Goal: Information Seeking & Learning: Learn about a topic

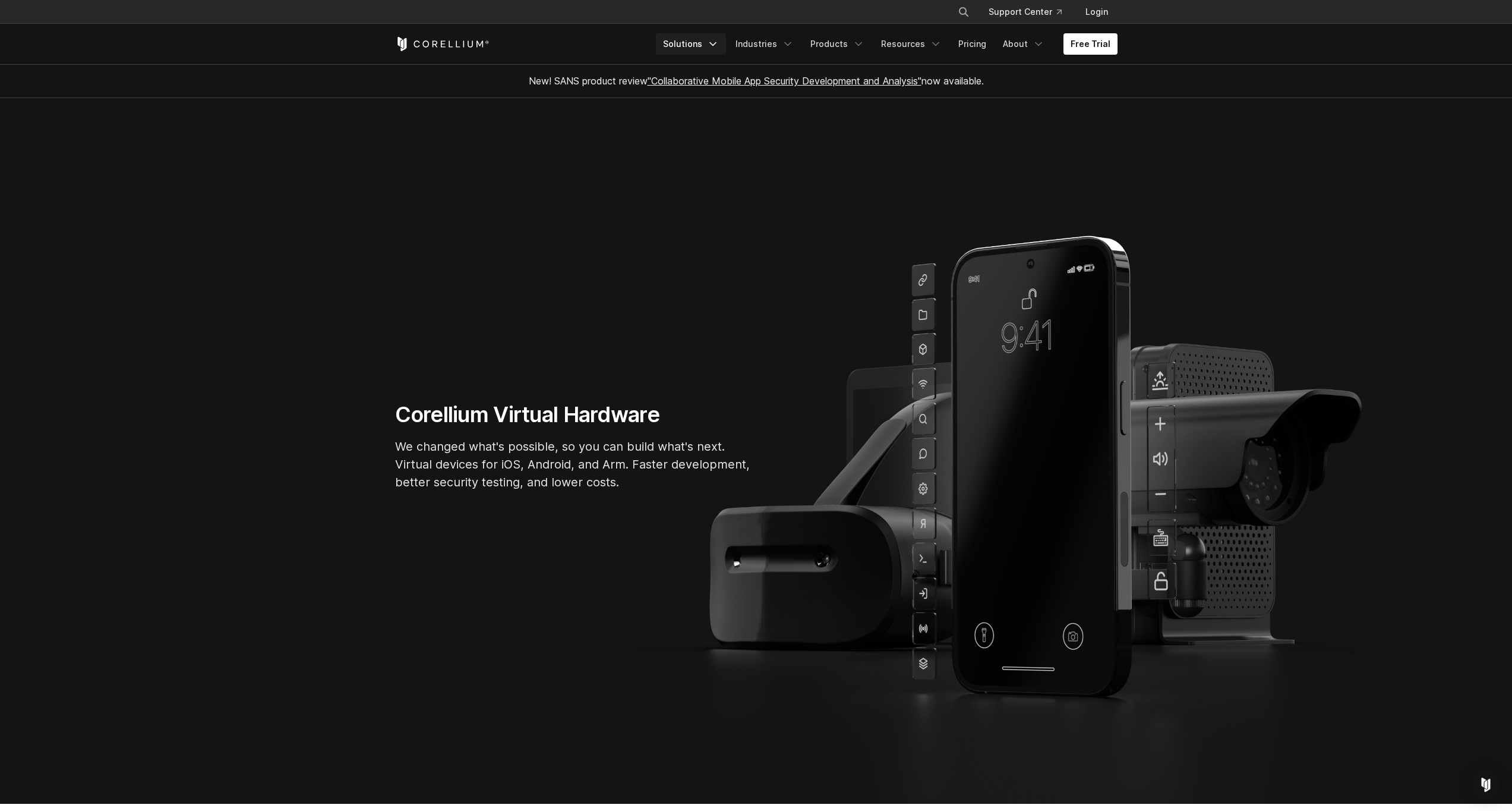
click at [690, 42] on link "Solutions" at bounding box center [691, 44] width 70 height 21
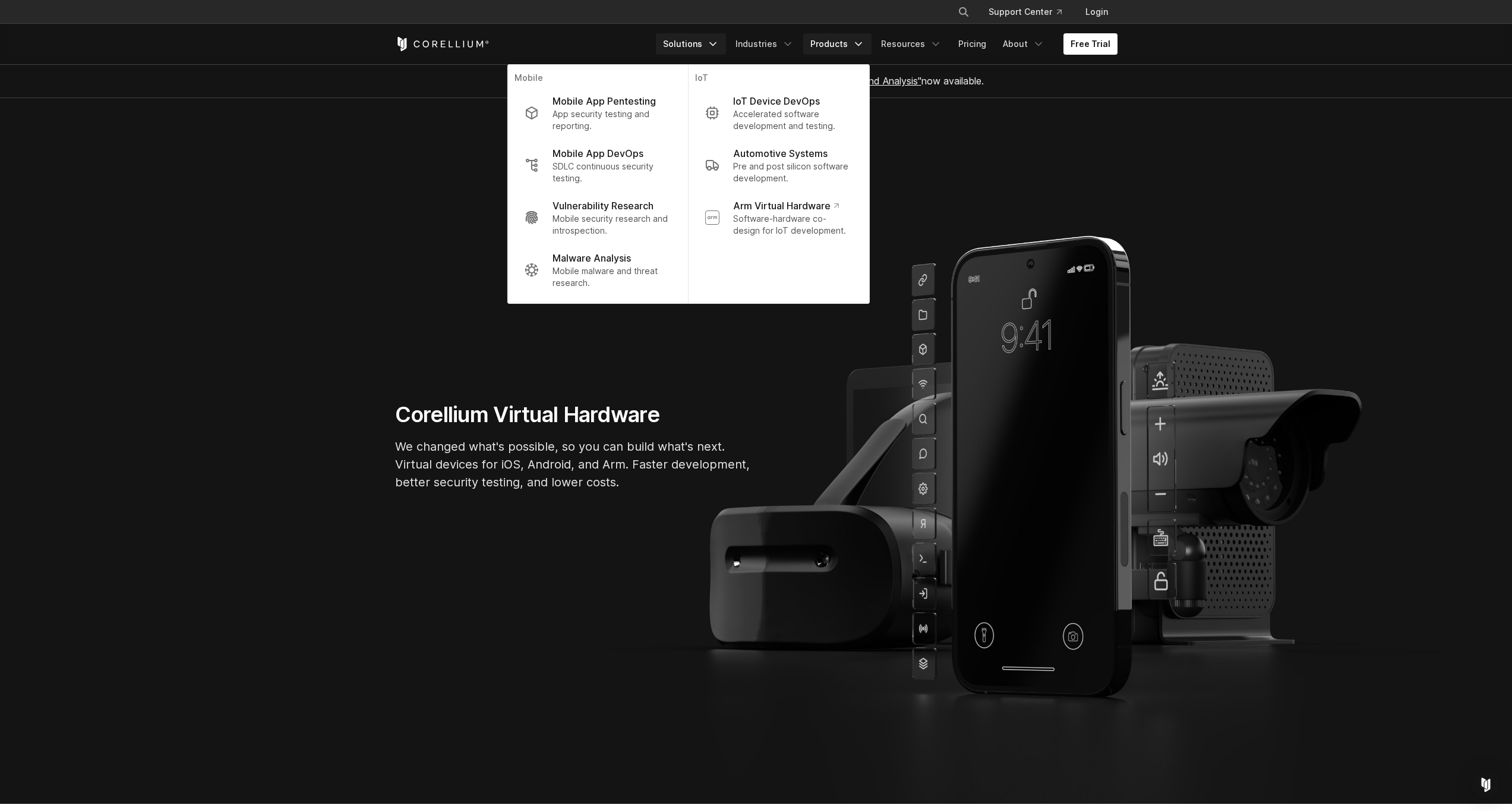
click at [850, 45] on link "Products" at bounding box center [837, 44] width 69 height 21
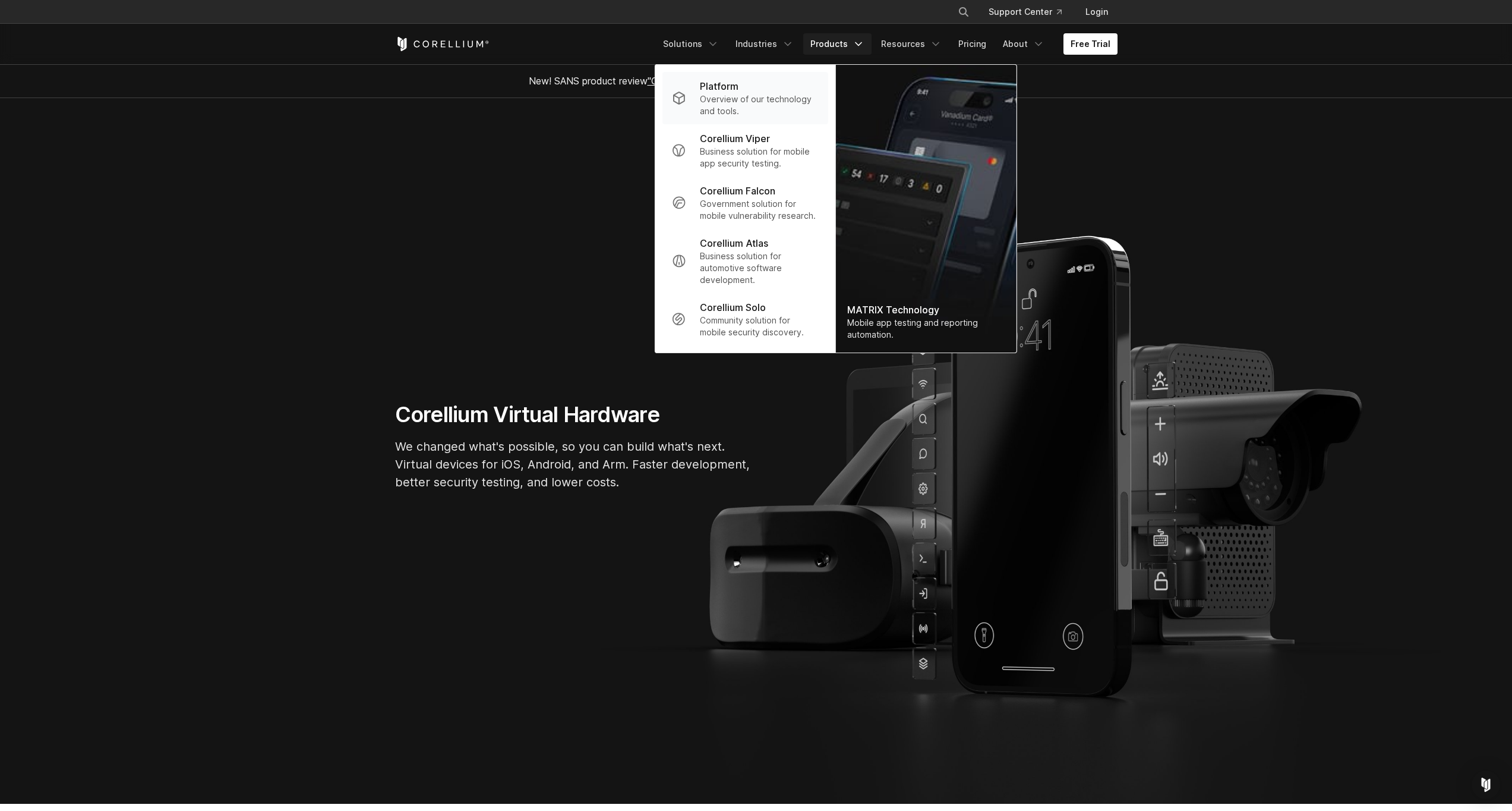
click at [760, 89] on div "Platform" at bounding box center [759, 86] width 118 height 15
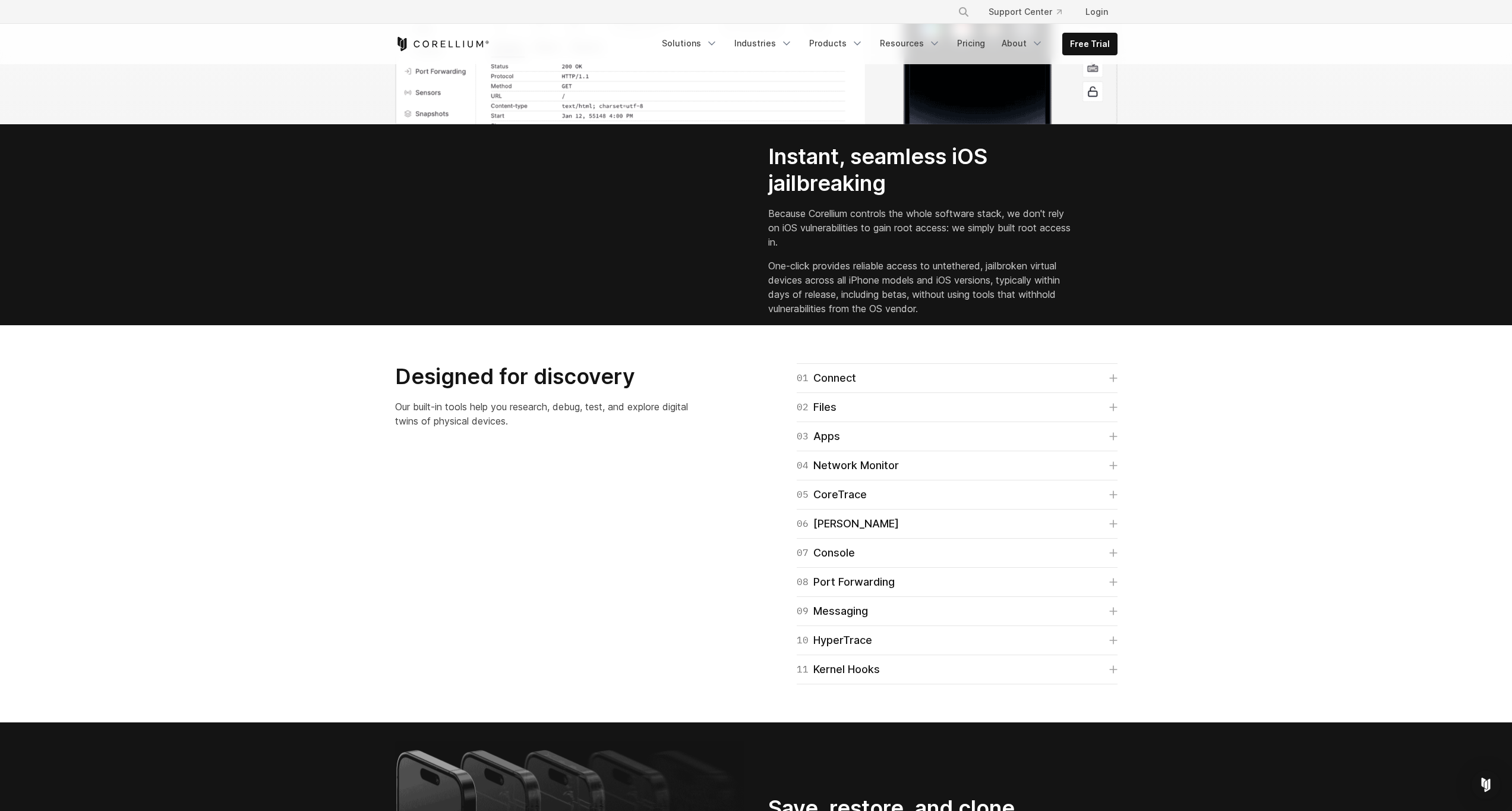
scroll to position [1551, 0]
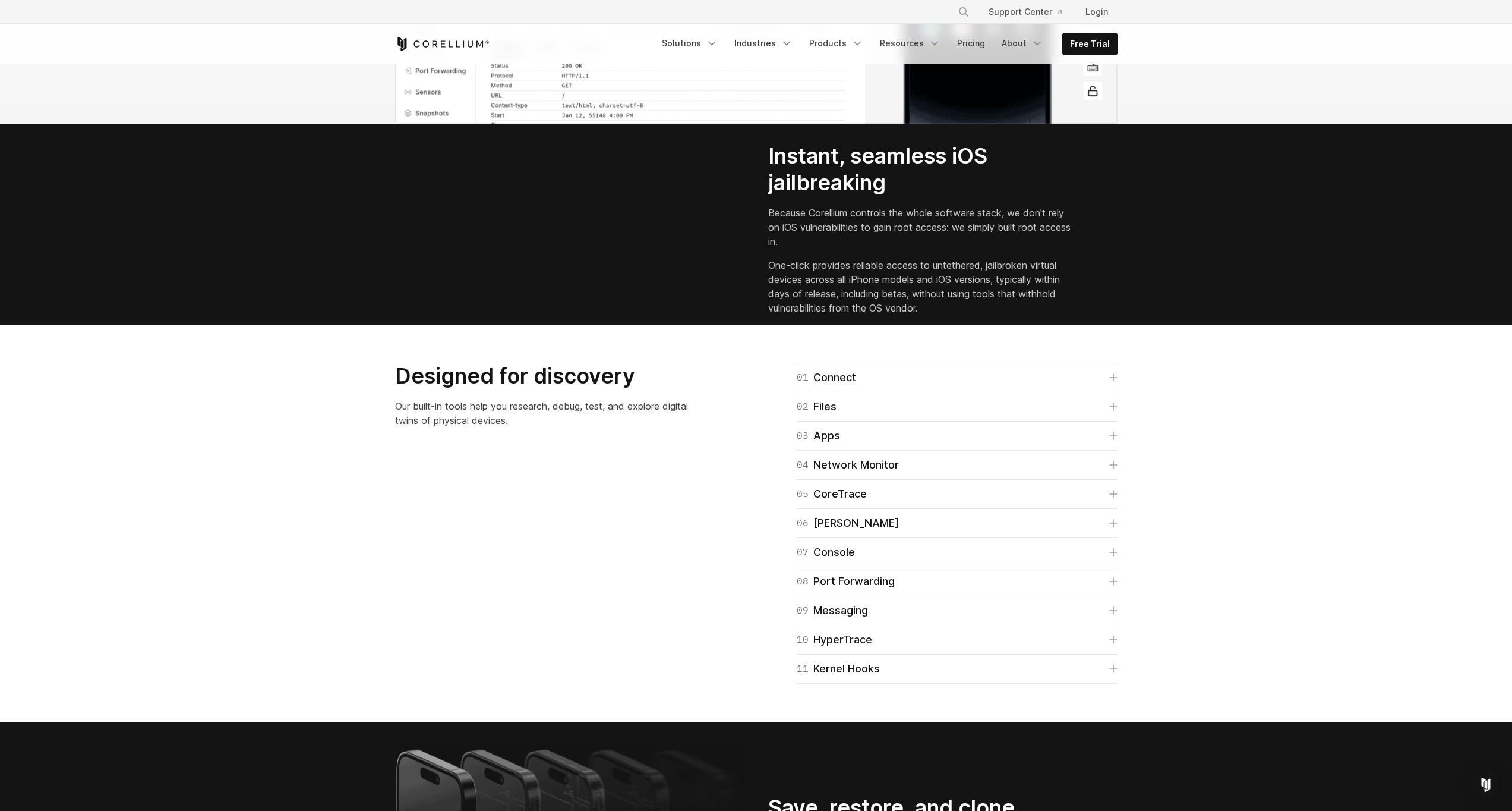
click at [805, 196] on h2 "Instant, seamless iOS jailbreaking" at bounding box center [920, 169] width 304 height 53
click at [573, 277] on video "Your browser does not support the video tag." at bounding box center [484, 233] width 178 height 89
click at [782, 248] on p "Because Corellium controls the whole software stack, we don't rely on iOS vulne…" at bounding box center [920, 227] width 304 height 43
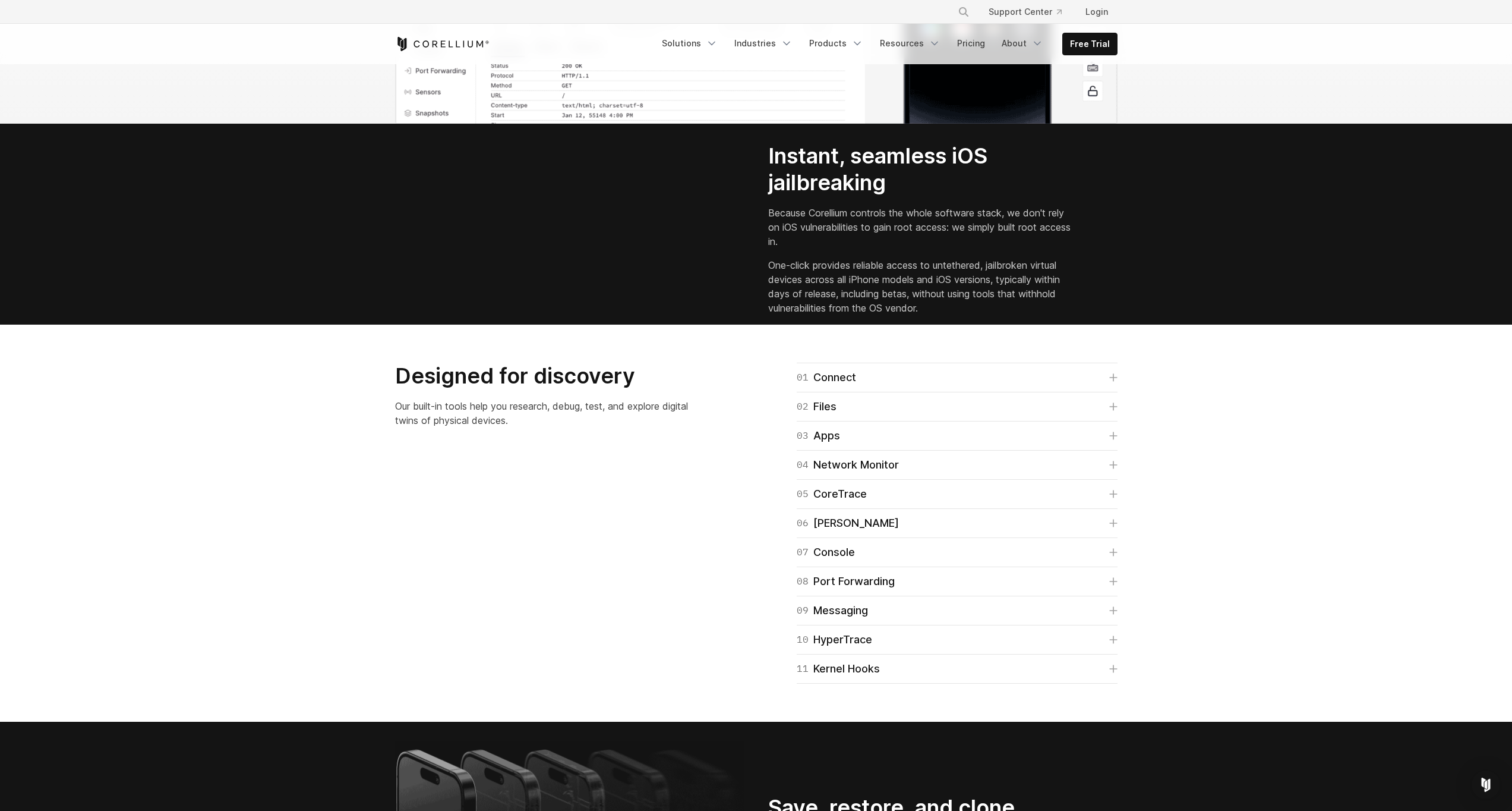
click at [782, 248] on p "Because Corellium controls the whole software stack, we don't rely on iOS vulne…" at bounding box center [920, 227] width 304 height 43
click at [752, 279] on div "Your browser does not support the video tag." at bounding box center [570, 234] width 373 height 91
click at [787, 315] on p "One-click provides reliable access to untethered, jailbroken virtual devices ac…" at bounding box center [920, 286] width 304 height 57
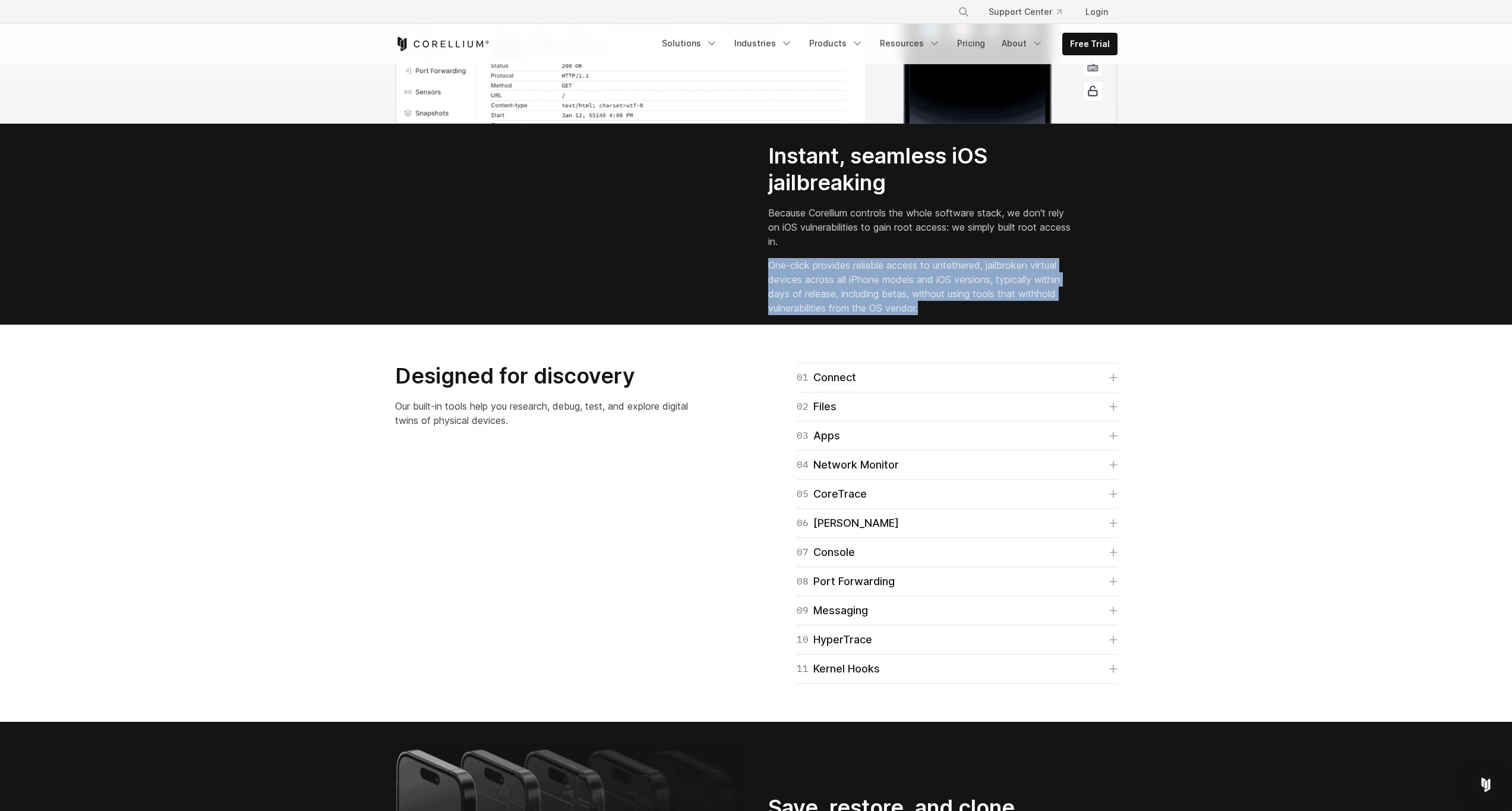
click at [787, 315] on p "One-click provides reliable access to untethered, jailbroken virtual devices ac…" at bounding box center [920, 286] width 304 height 57
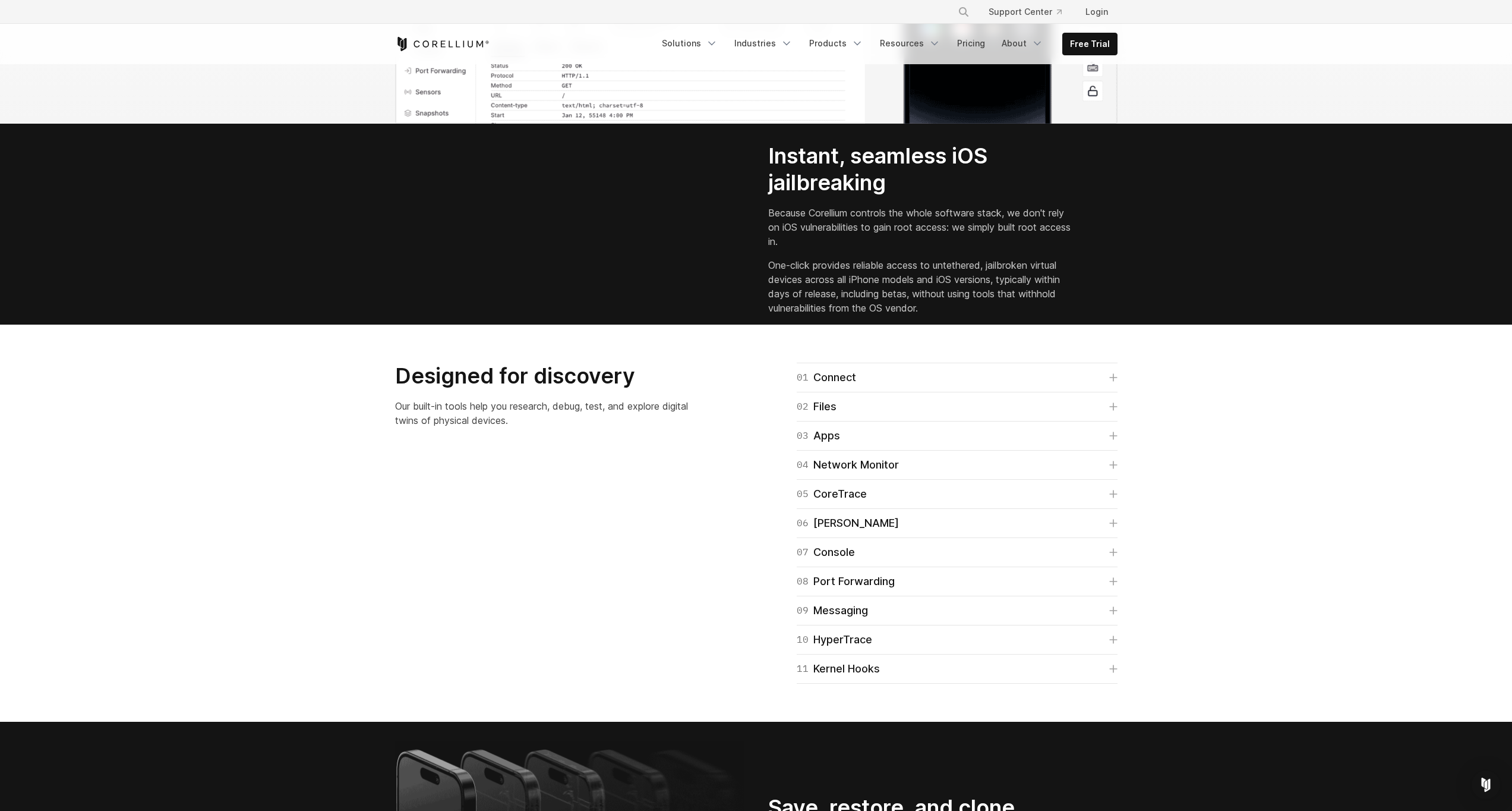
click at [746, 279] on div "Your browser does not support the video tag." at bounding box center [570, 234] width 373 height 91
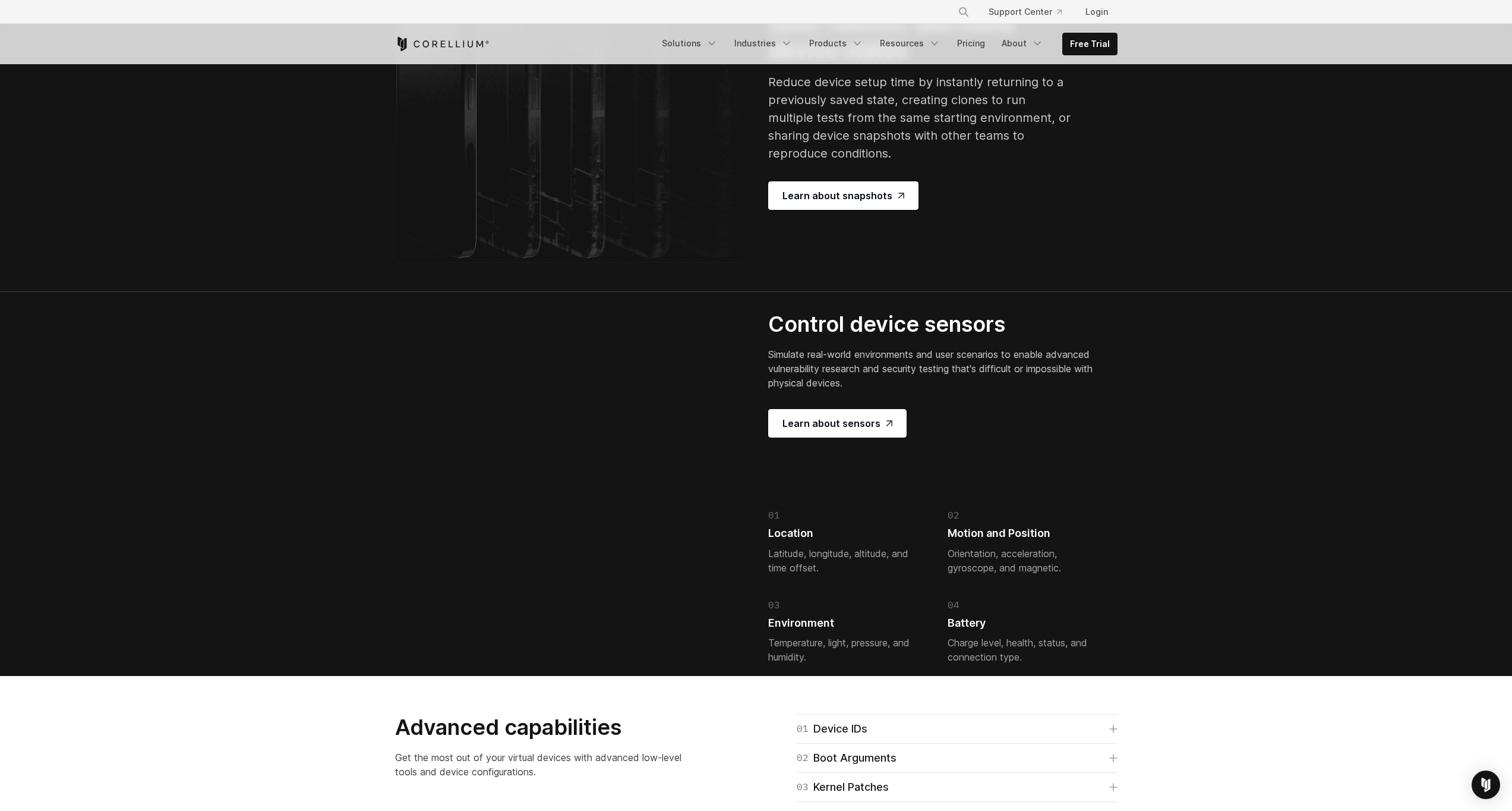
scroll to position [2336, 0]
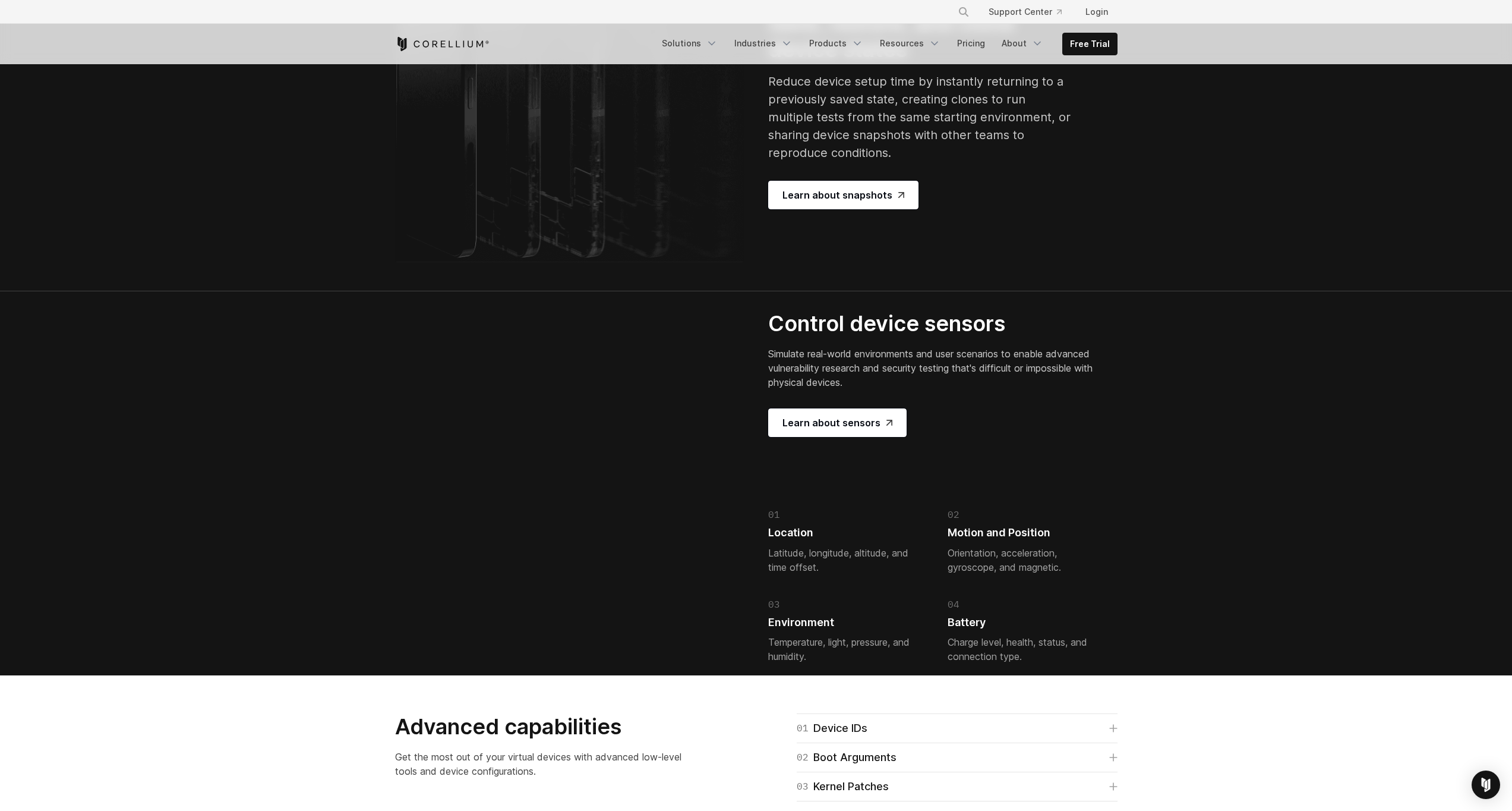
click at [794, 162] on p "Reduce device setup time by instantly returning to a previously saved state, cr…" at bounding box center [920, 117] width 304 height 89
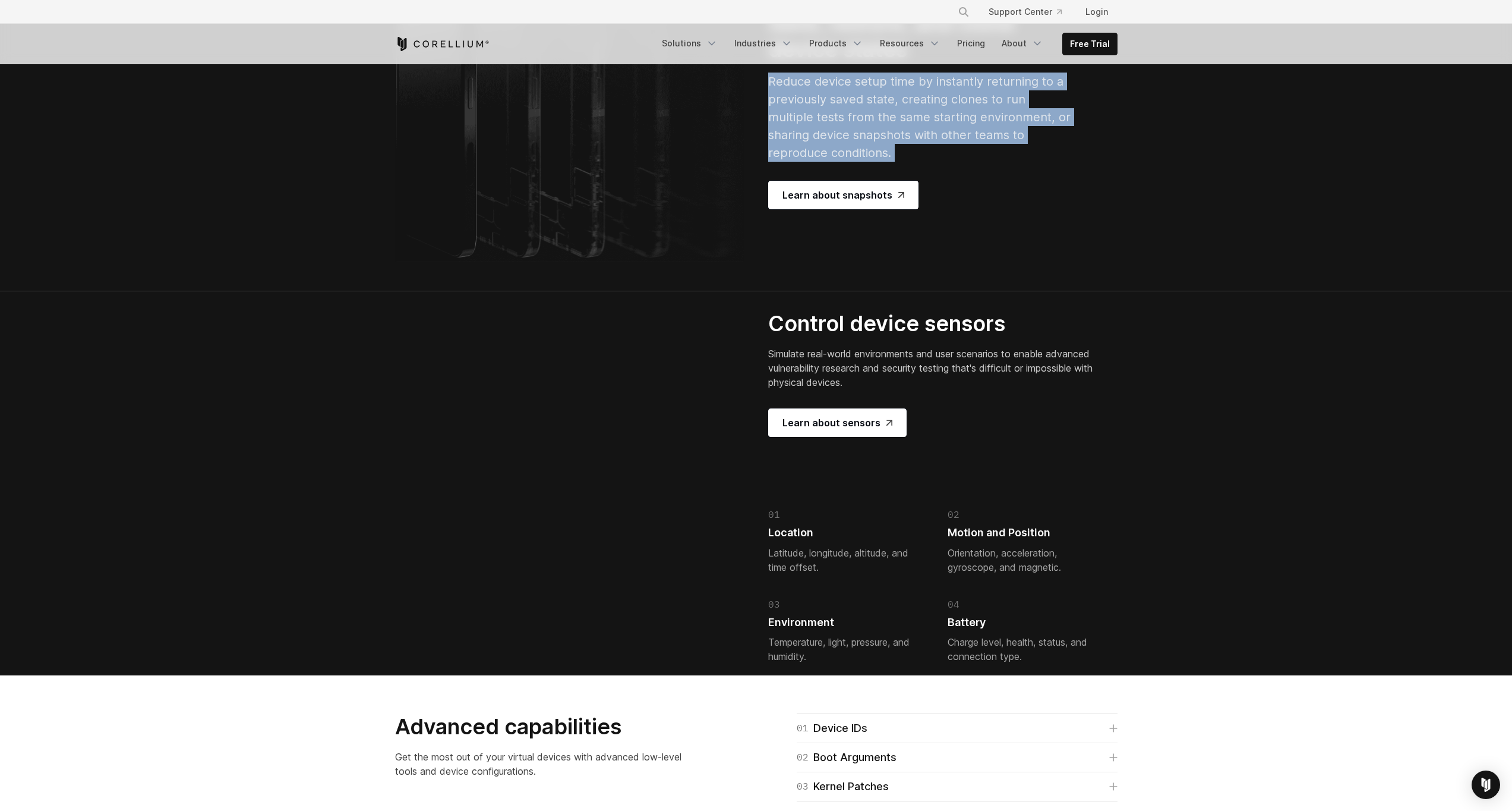
click at [794, 162] on p "Reduce device setup time by instantly returning to a previously saved state, cr…" at bounding box center [920, 117] width 304 height 89
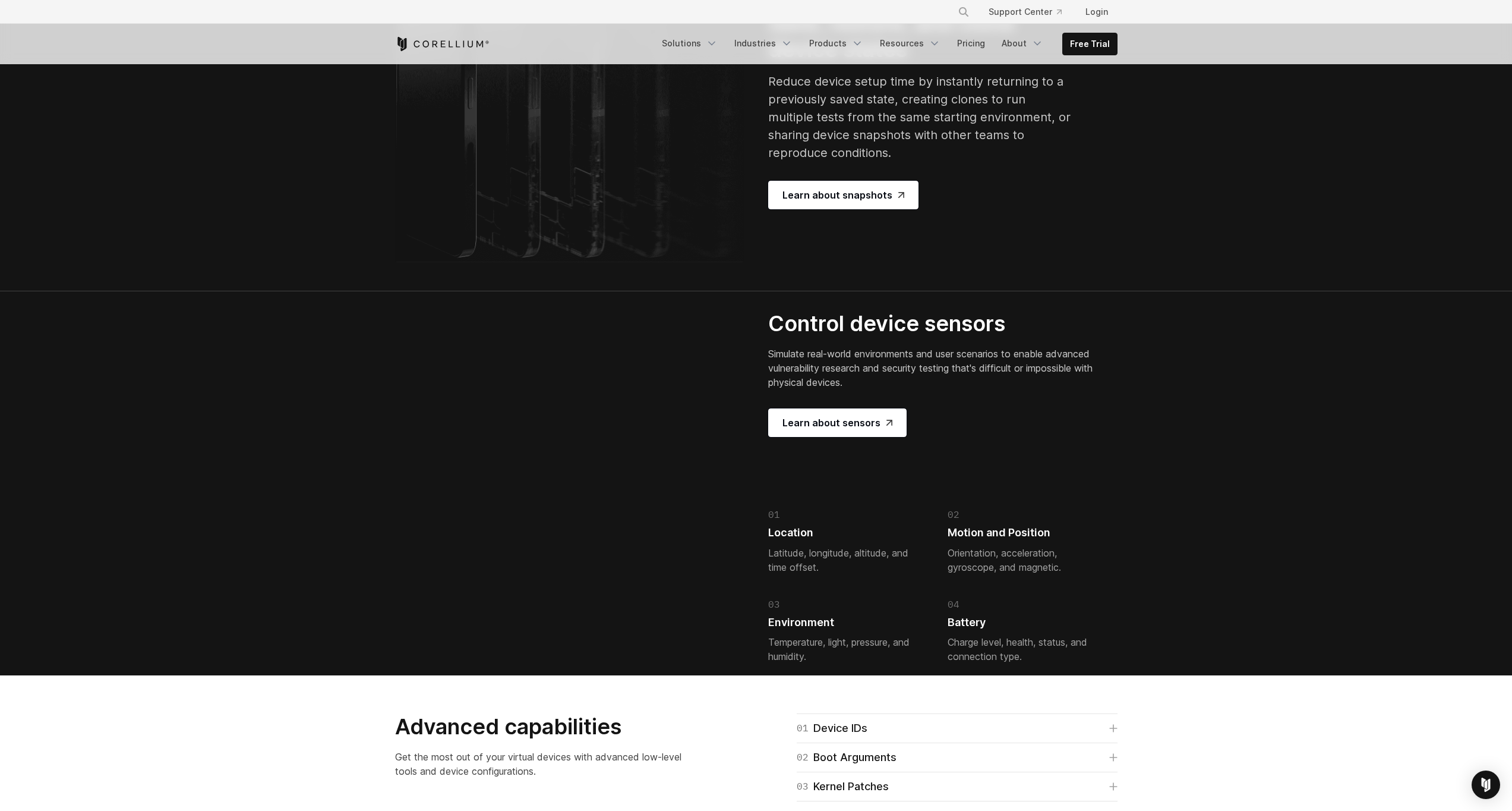
click at [305, 292] on section "Save, restore, and clone device states Reduce device setup time by instantly re…" at bounding box center [756, 114] width 1512 height 355
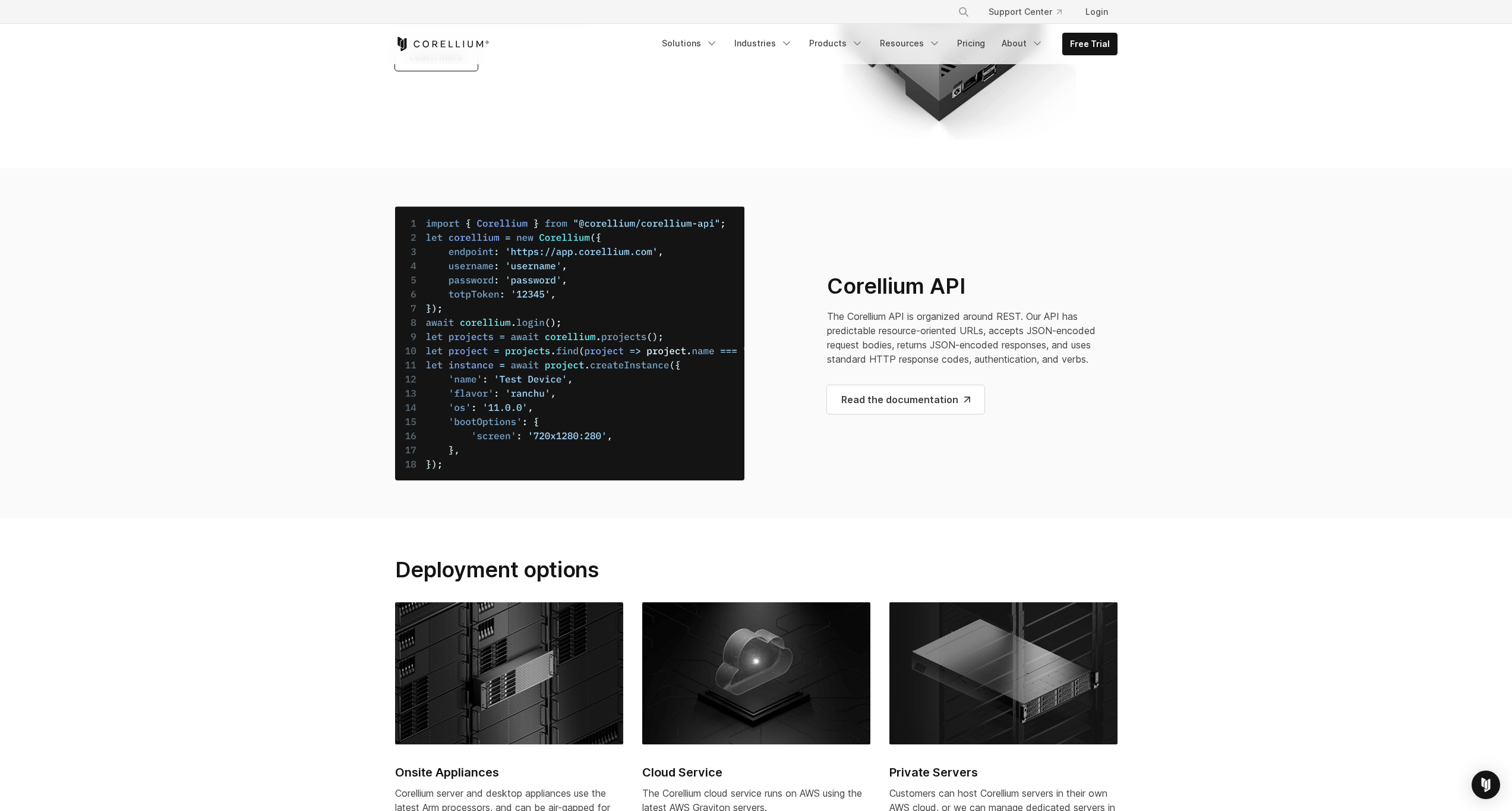
scroll to position [4379, 0]
click at [467, 21] on span "Create your own custom virtual device models and load them onto the Corellium V…" at bounding box center [530, 8] width 270 height 26
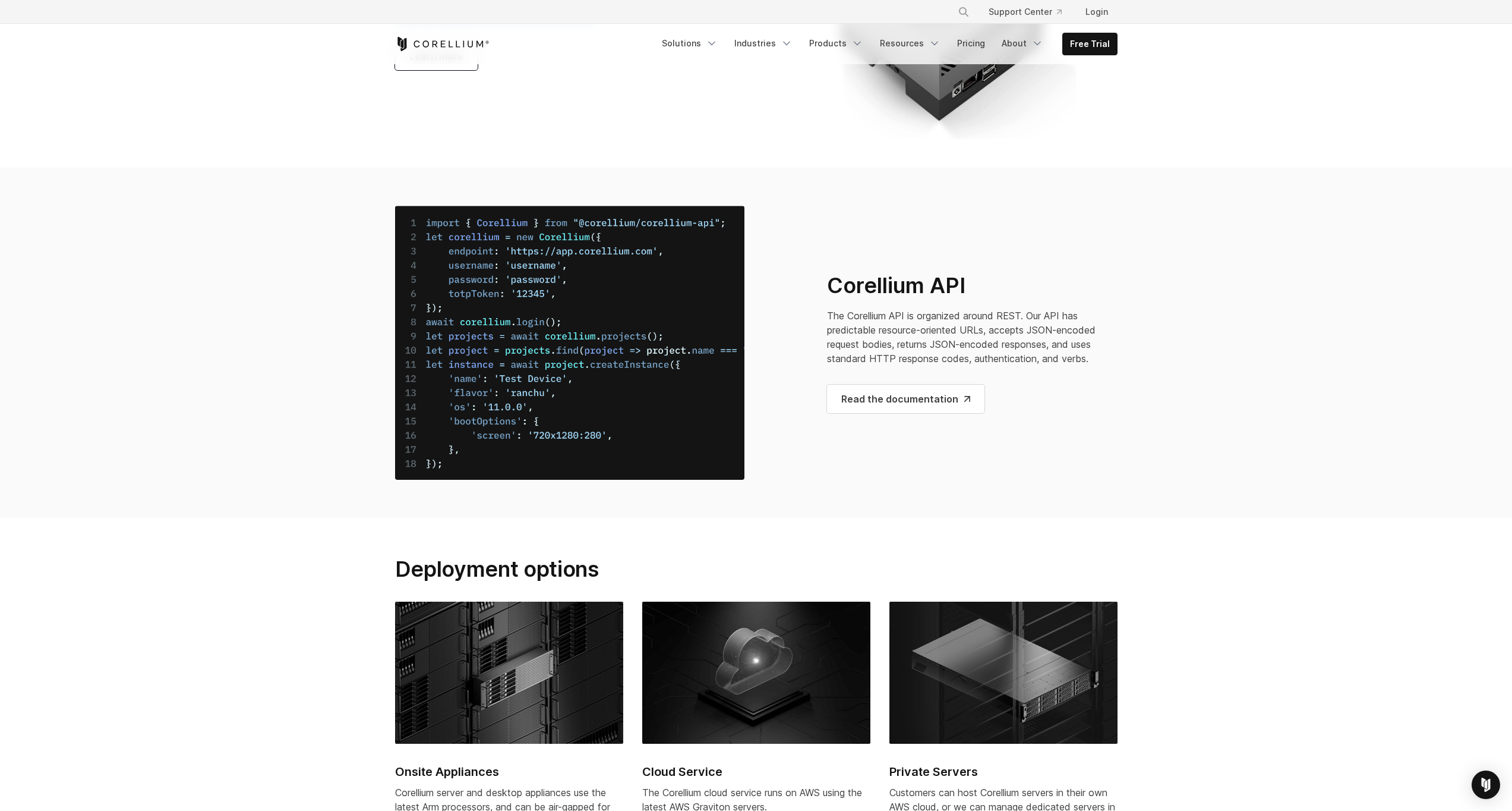
click at [380, 168] on section "CHARM™ Developer Kit Create your own custom virtual device models and load them…" at bounding box center [756, 18] width 1512 height 297
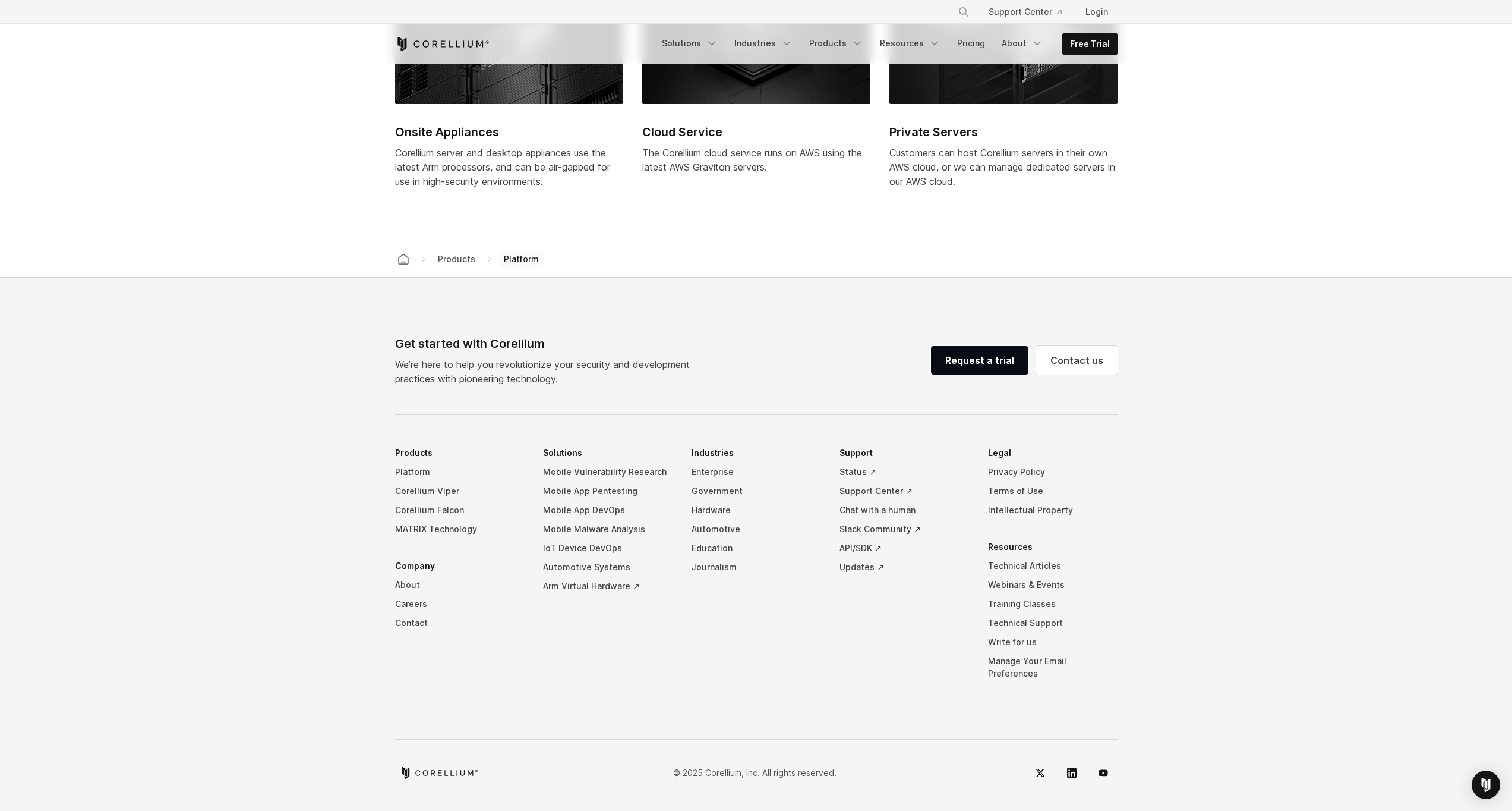
scroll to position [5378, 0]
click at [357, 421] on footer "Get started with Corellium We’re here to help you revolutionize your security a…" at bounding box center [756, 544] width 1512 height 533
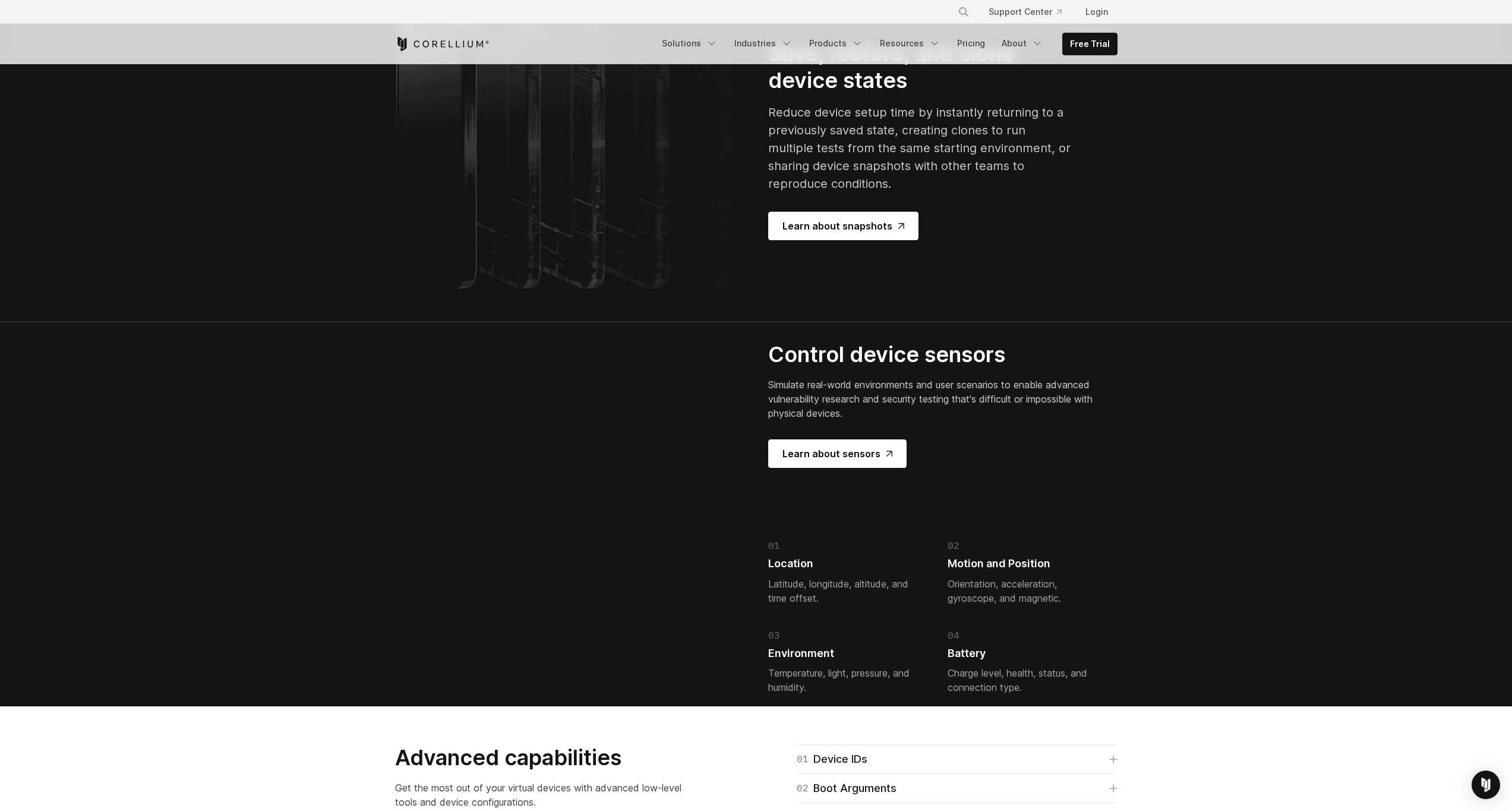
scroll to position [0, 0]
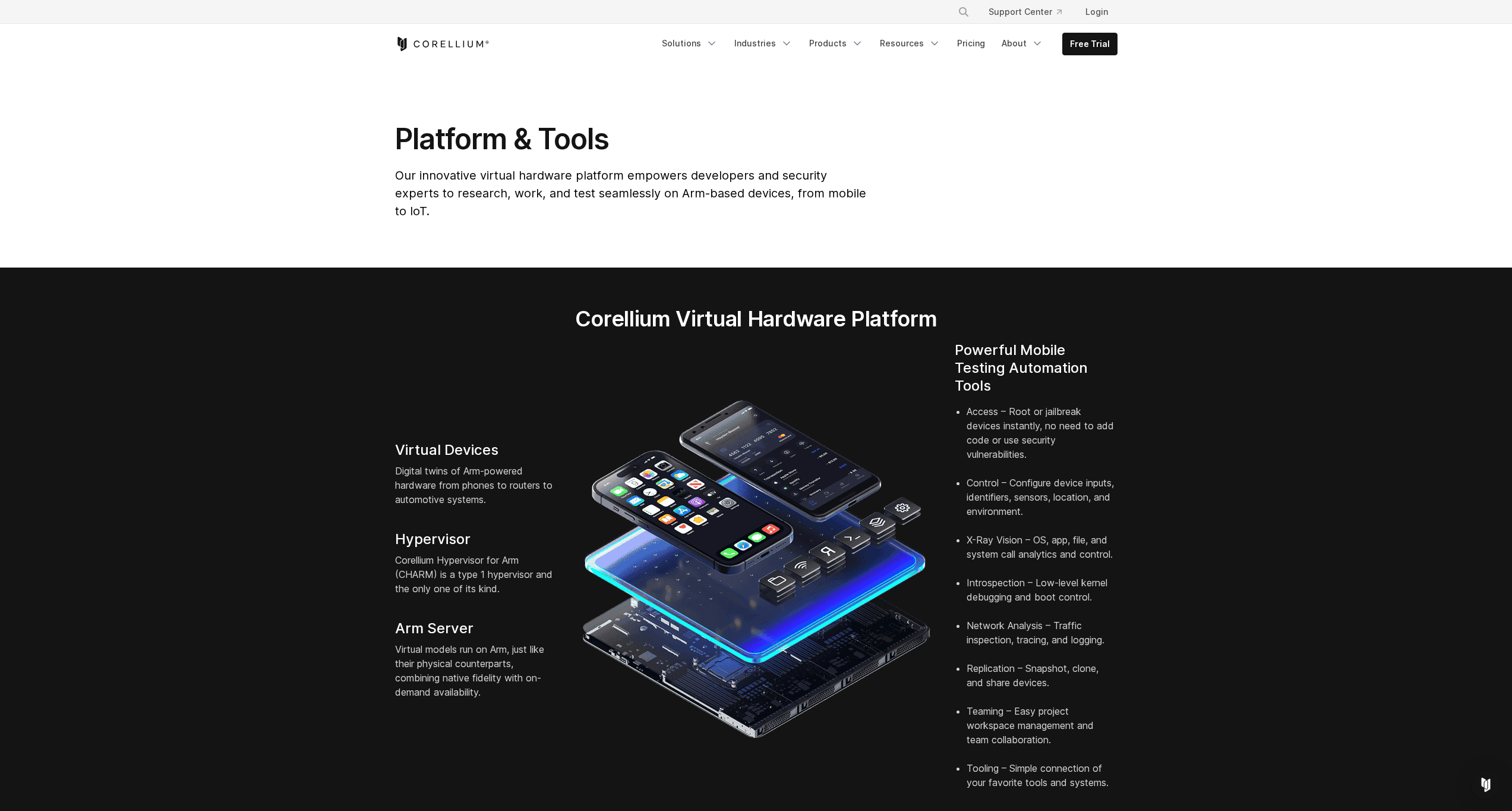
click at [438, 41] on icon "Corellium Home" at bounding box center [443, 44] width 95 height 15
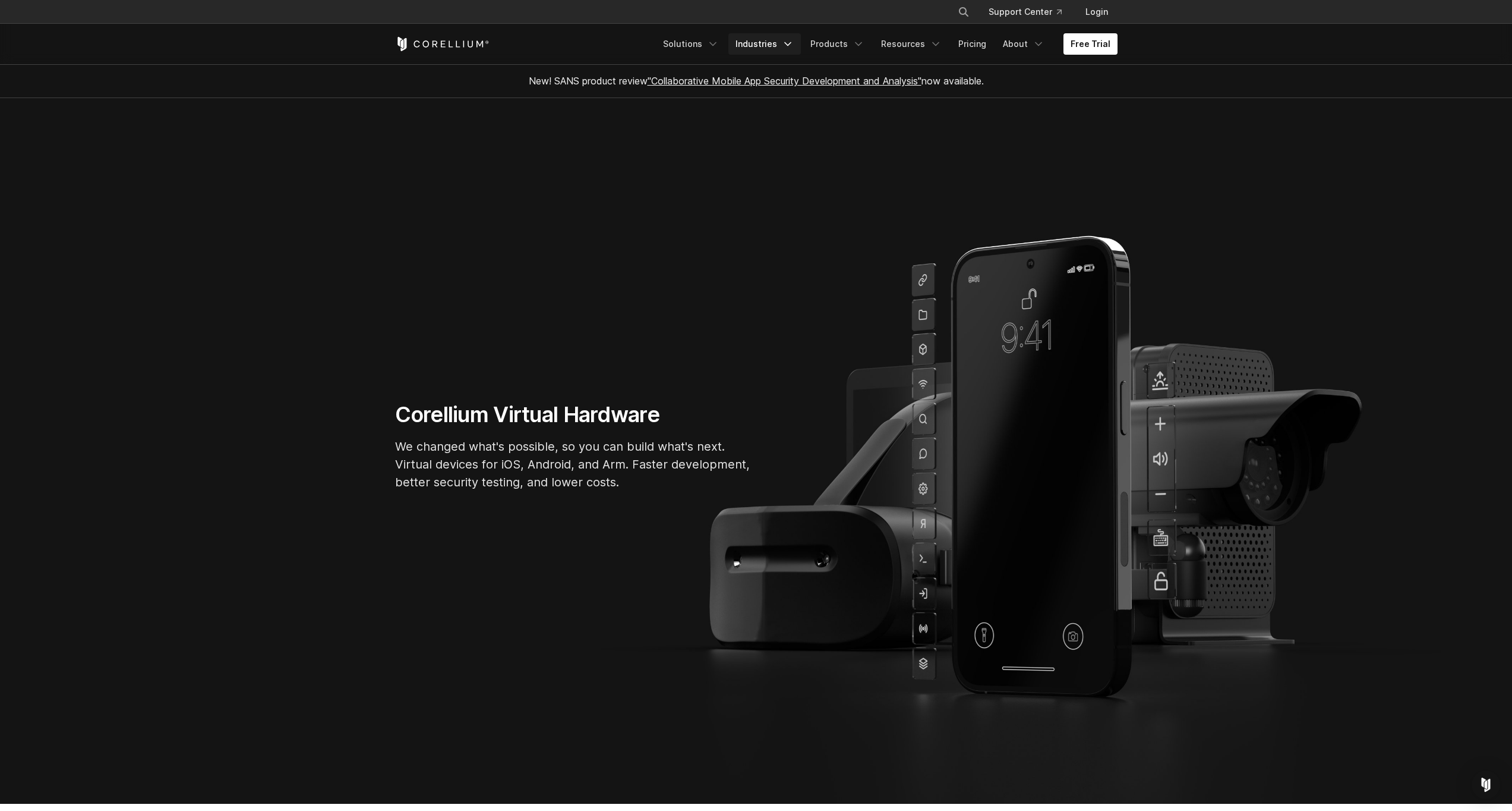
click at [776, 46] on link "Industries" at bounding box center [764, 44] width 73 height 21
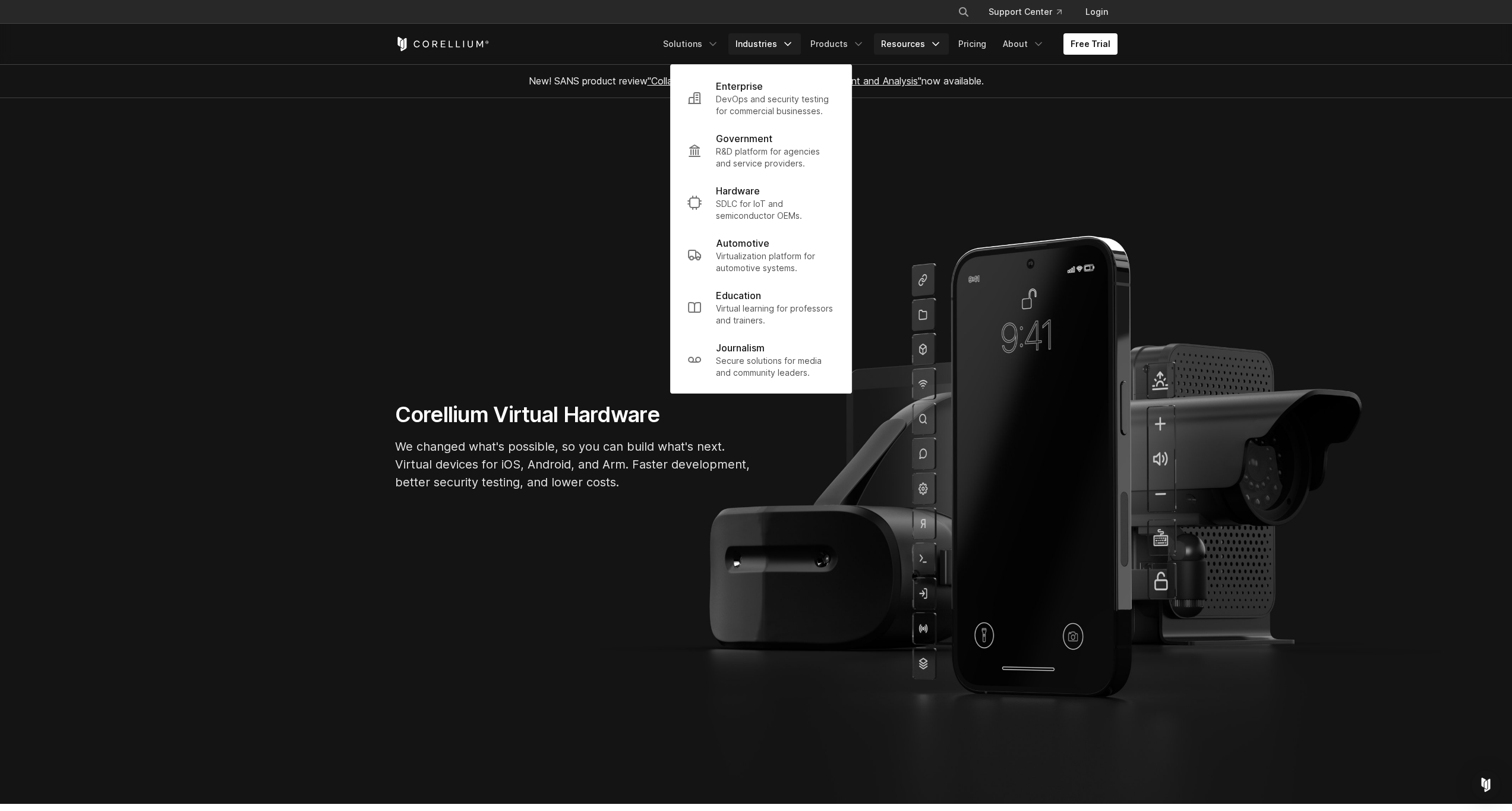
click at [937, 44] on icon "Navigation Menu" at bounding box center [936, 44] width 12 height 12
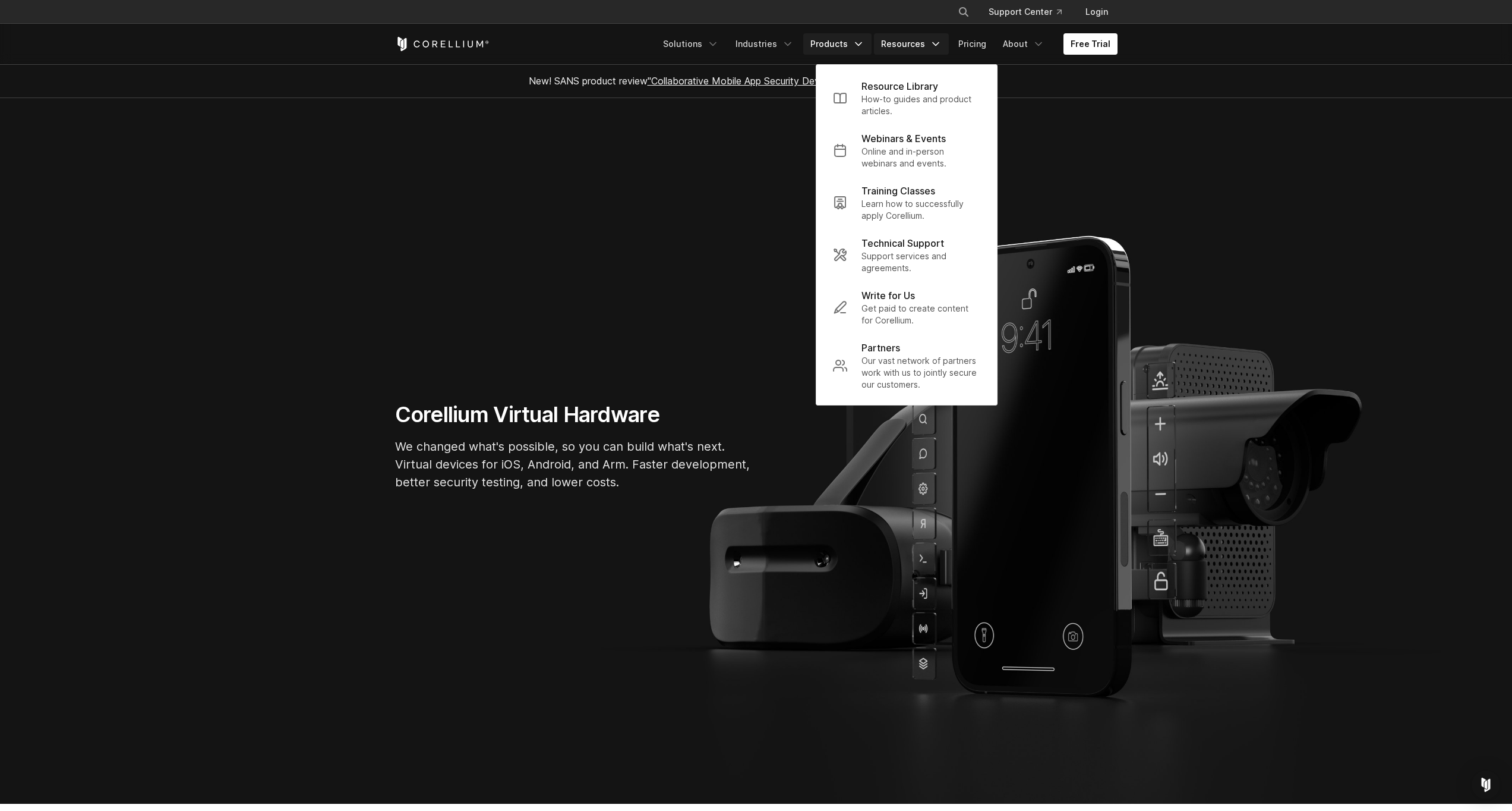
click at [839, 36] on link "Products" at bounding box center [837, 44] width 69 height 21
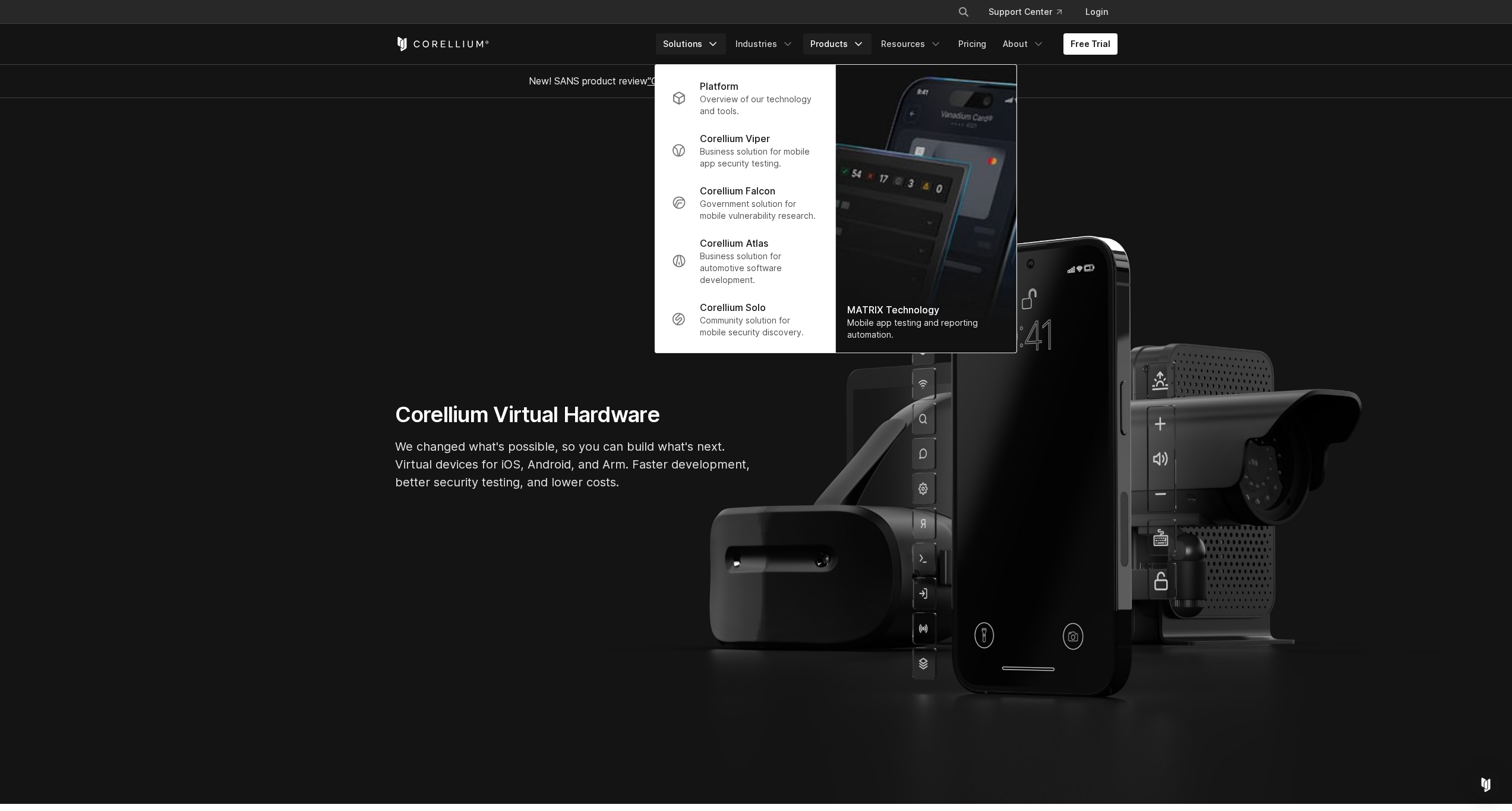
click at [683, 42] on link "Solutions" at bounding box center [691, 44] width 70 height 21
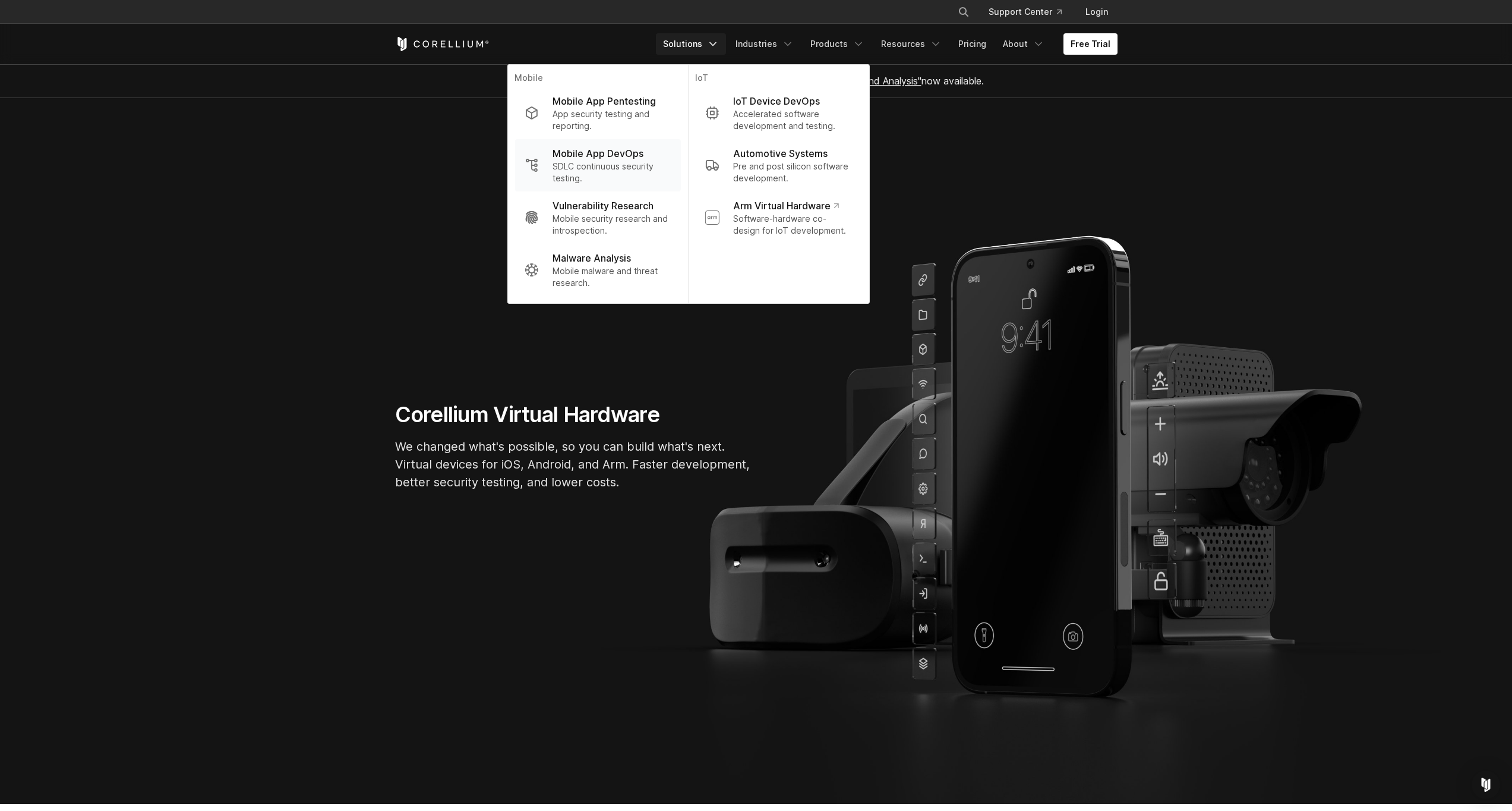
click at [575, 164] on p "SDLC continuous security testing." at bounding box center [612, 172] width 118 height 24
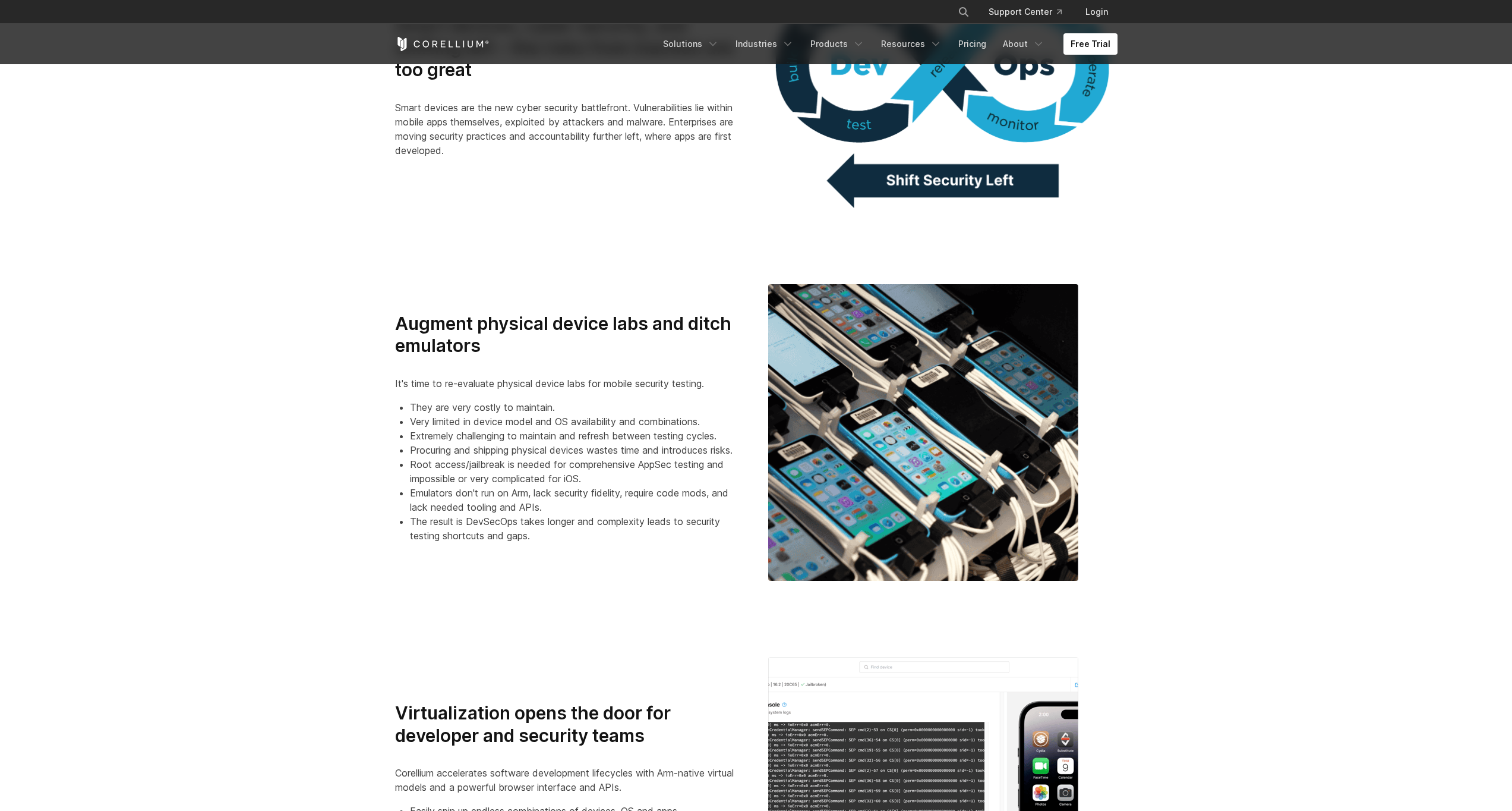
scroll to position [836, 0]
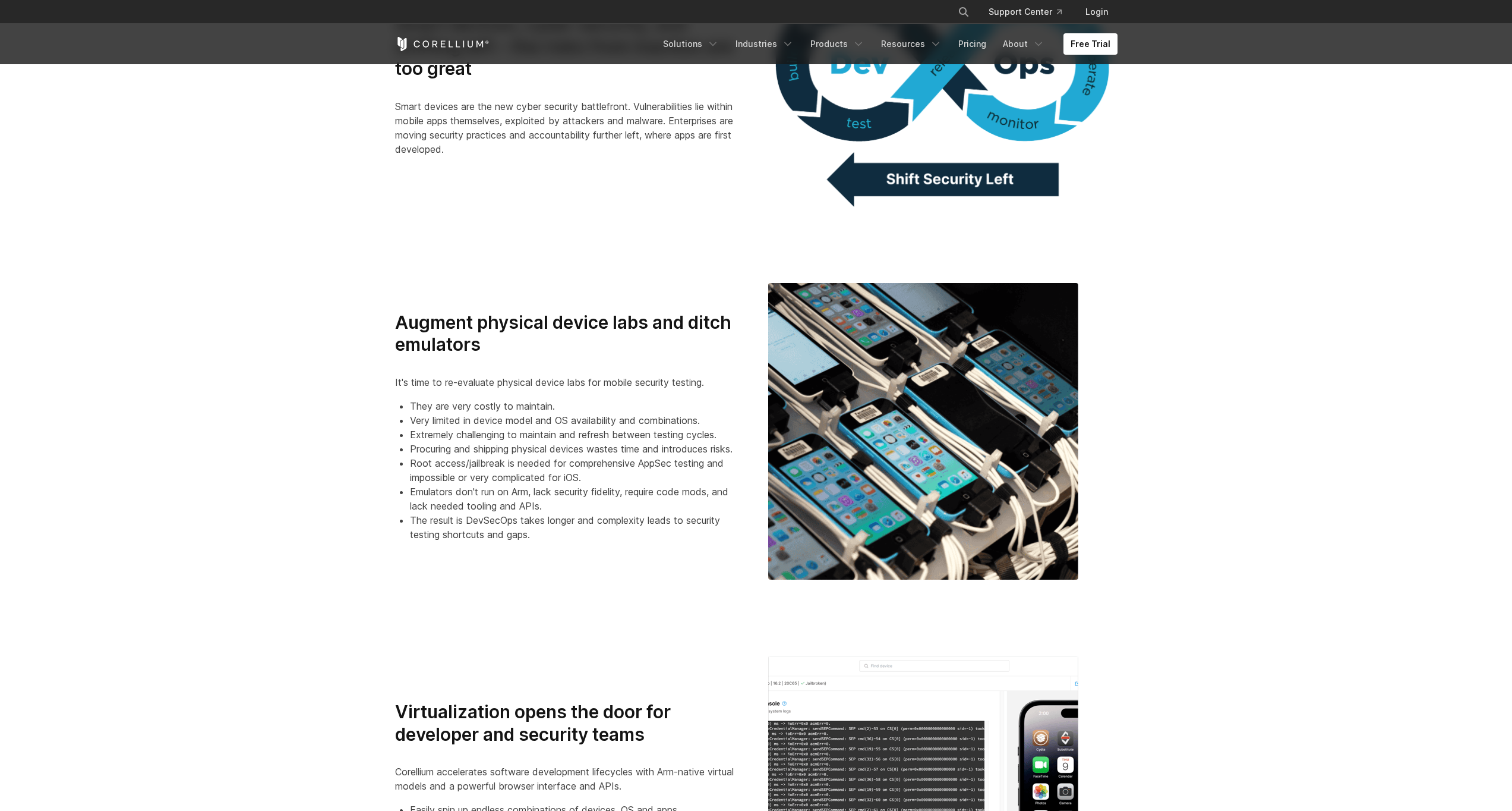
click at [419, 331] on h3 "Augment physical device labs and ditch emulators" at bounding box center [570, 333] width 350 height 45
click at [368, 346] on section "Augment physical device labs and ditch emulators It's time to re-evaluate physi…" at bounding box center [756, 431] width 1512 height 373
click at [437, 387] on p "It's time to re-evaluate physical device labs for mobile security testing." at bounding box center [570, 382] width 350 height 15
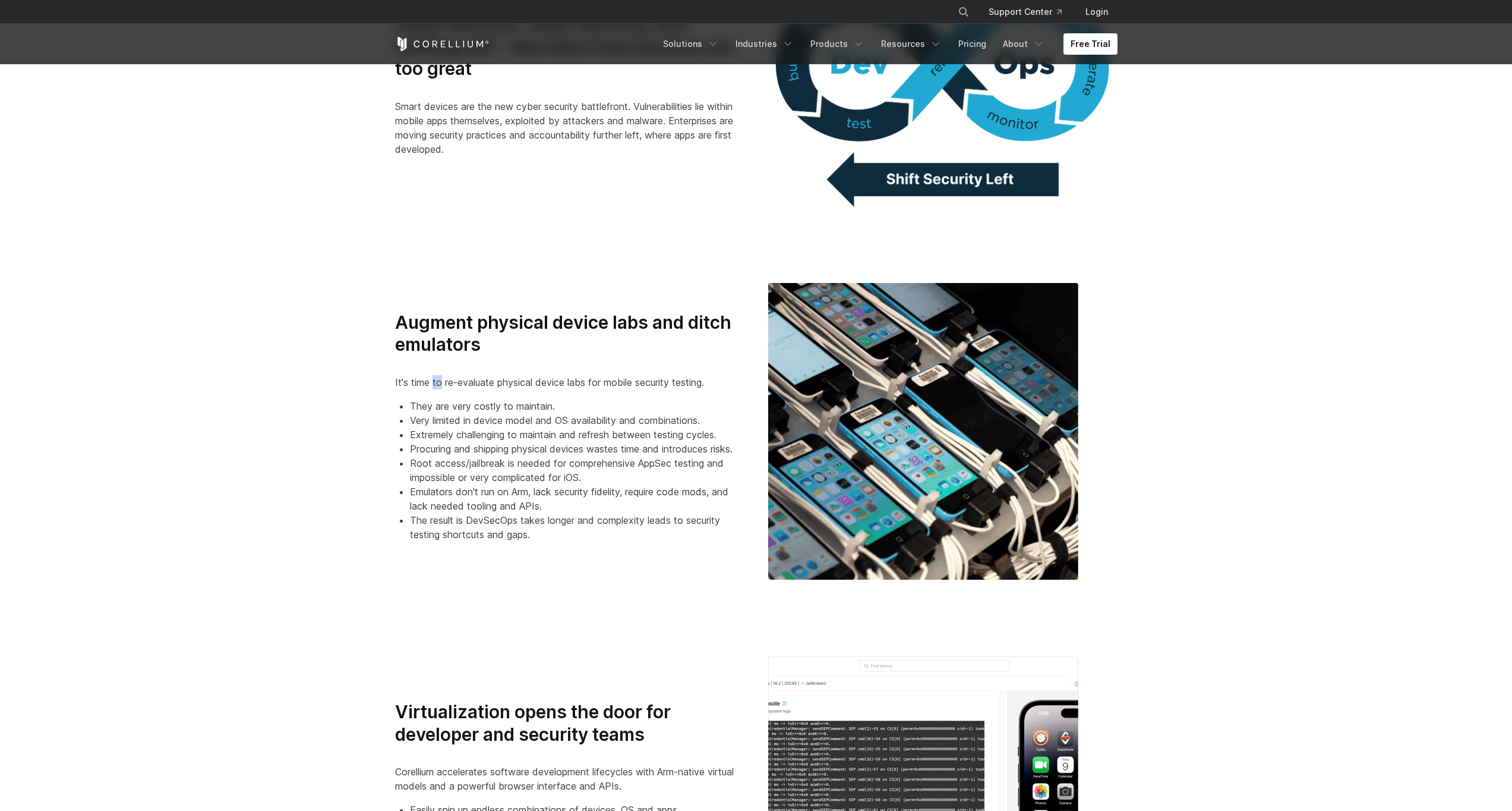
click at [437, 387] on p "It's time to re-evaluate physical device labs for mobile security testing." at bounding box center [570, 382] width 350 height 15
click at [372, 383] on section "Augment physical device labs and ditch emulators It's time to re-evaluate physi…" at bounding box center [756, 431] width 1512 height 373
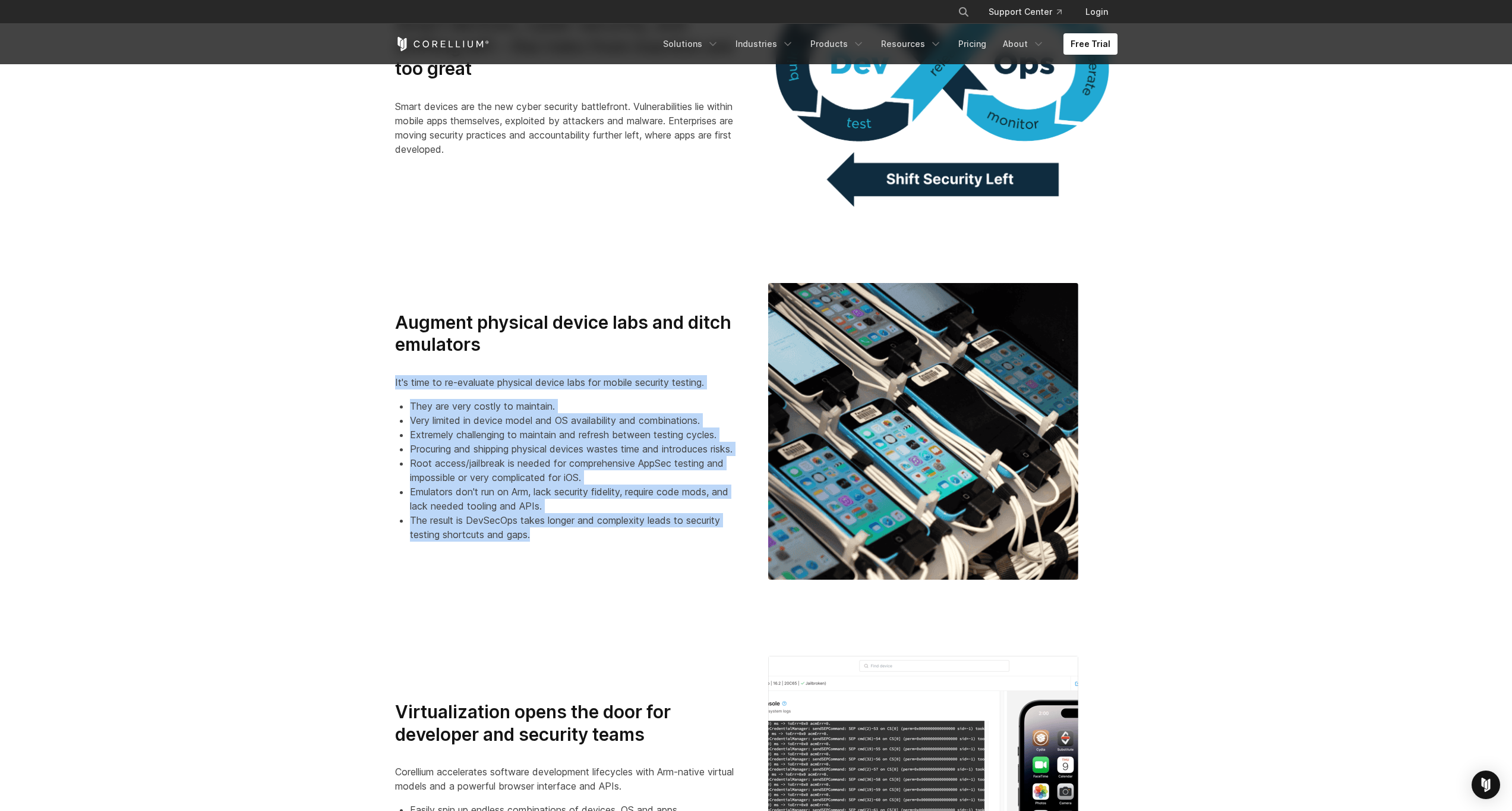
drag, startPoint x: 431, startPoint y: 415, endPoint x: 593, endPoint y: 532, distance: 199.8
click at [591, 542] on section "Augment physical device labs and ditch emulators It's time to re-evaluate physi…" at bounding box center [756, 431] width 1512 height 373
click at [374, 446] on section "Augment physical device labs and ditch emulators It's time to re-evaluate physi…" at bounding box center [756, 431] width 1512 height 373
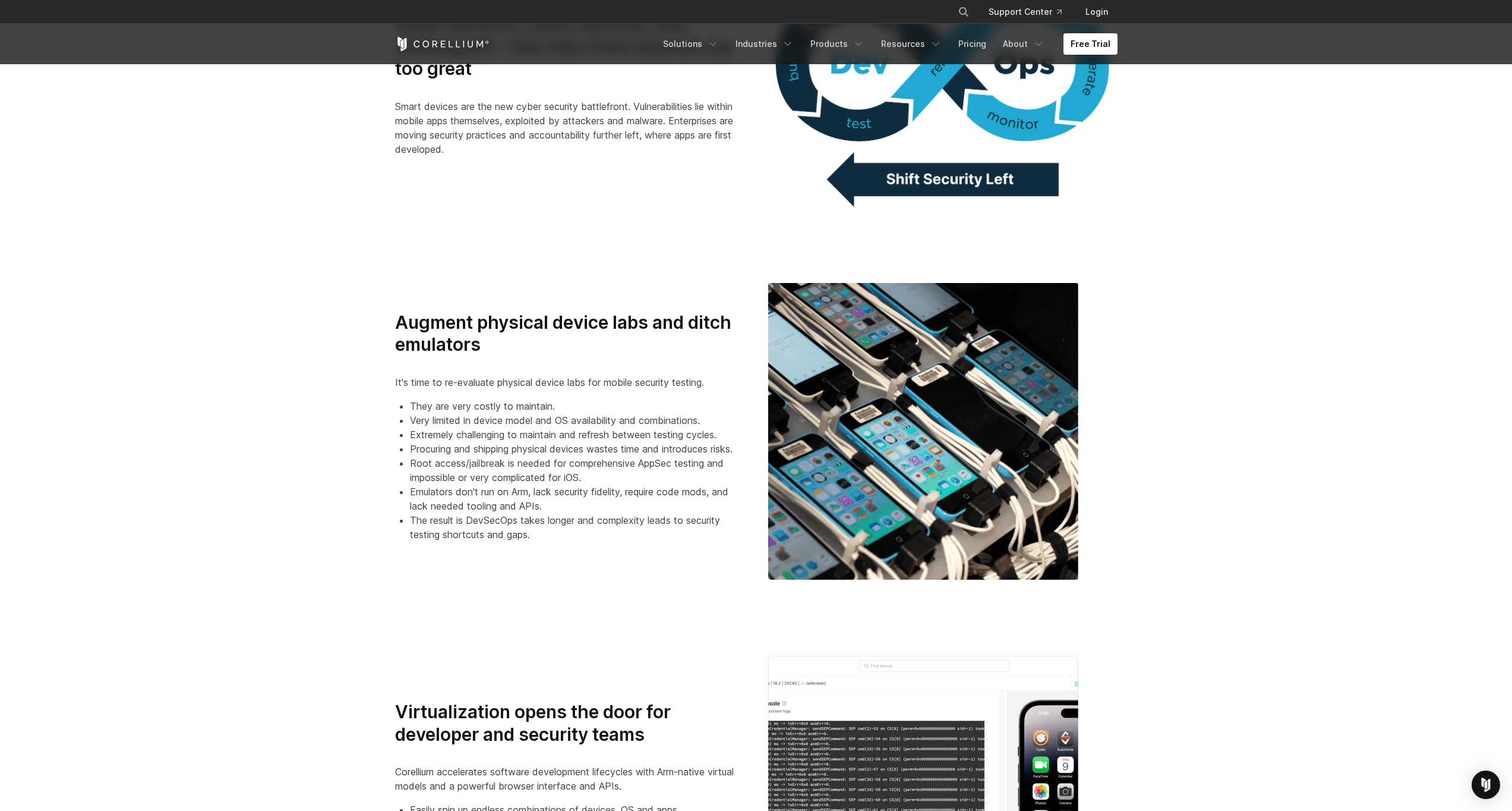
click at [442, 519] on li "The result is DevSecOps takes longer and complexity leads to security testing s…" at bounding box center [576, 526] width 334 height 28
click at [388, 548] on div "Augment physical device labs and ditch emulators It's time to re-evaluate physi…" at bounding box center [570, 430] width 373 height 239
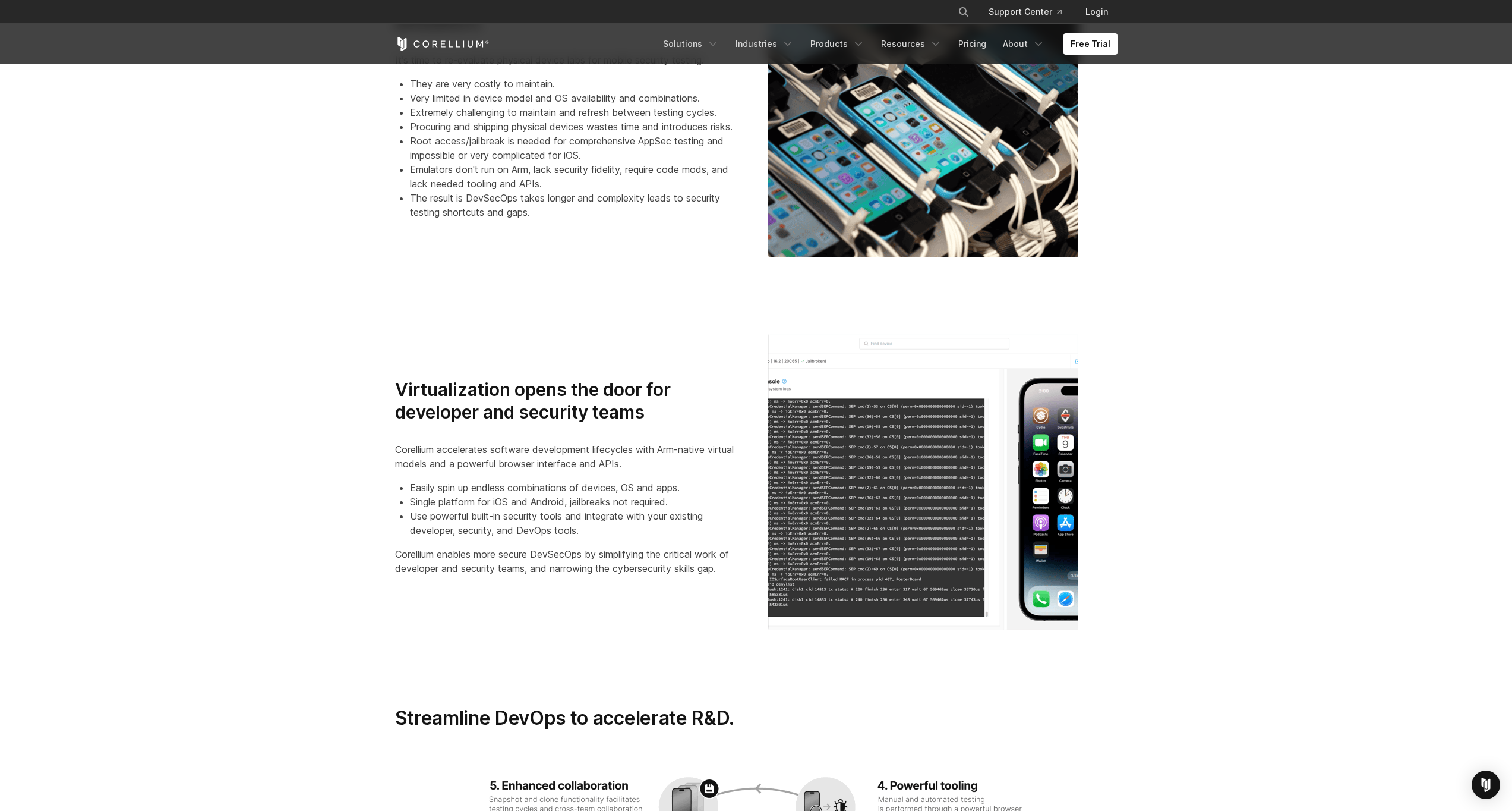
scroll to position [1159, 0]
click at [477, 386] on h3 "Virtualization opens the door for developer and security teams" at bounding box center [570, 400] width 350 height 45
click at [387, 467] on div "Virtualization opens the door for developer and security teams Corellium accele…" at bounding box center [570, 481] width 373 height 206
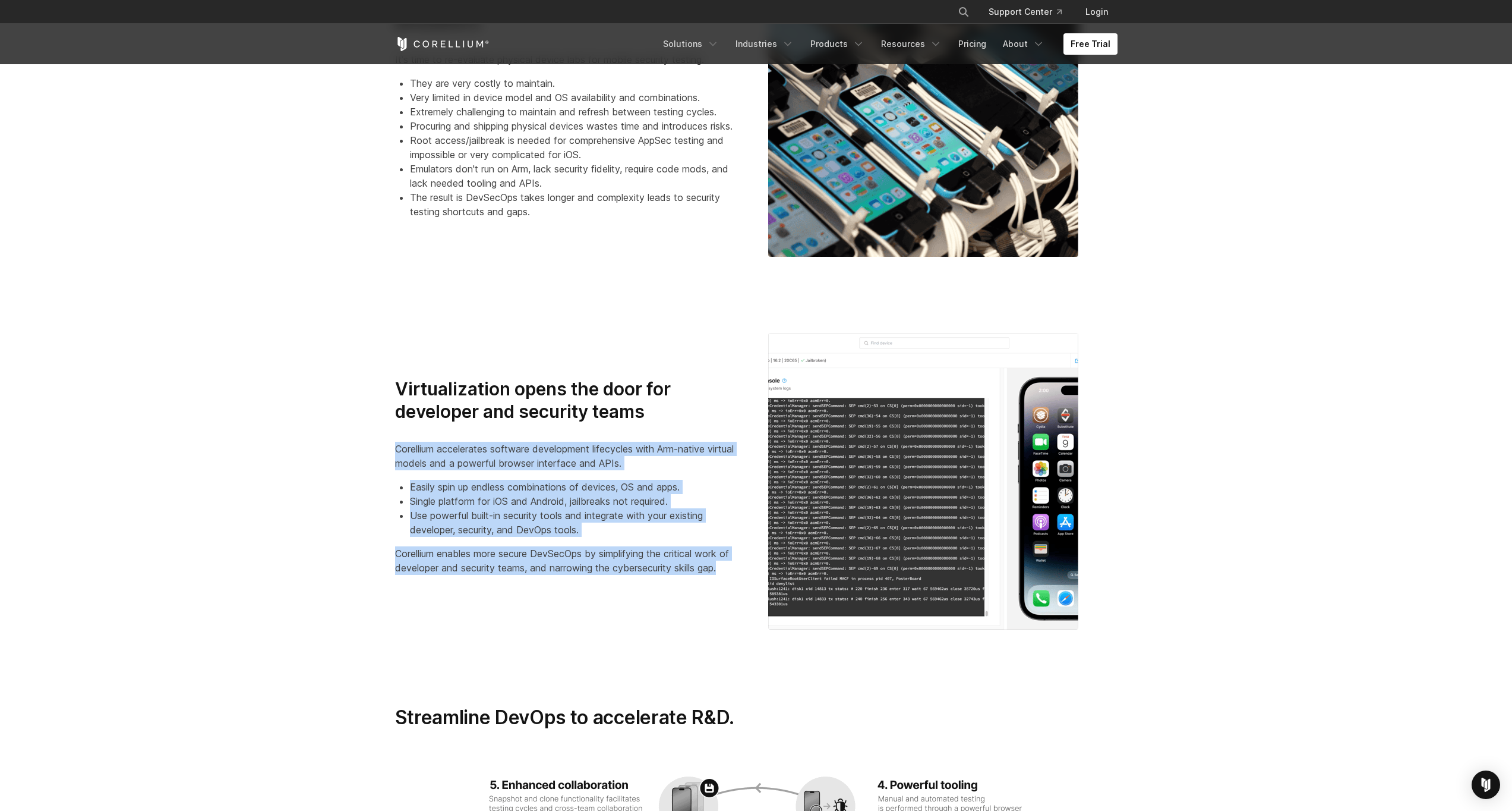
drag, startPoint x: 396, startPoint y: 452, endPoint x: 745, endPoint y: 568, distance: 367.8
click at [746, 569] on div "Virtualization opens the door for developer and security teams Corellium accele…" at bounding box center [570, 481] width 373 height 206
click at [377, 524] on section "Virtualization opens the door for developer and security teams Corellium accele…" at bounding box center [756, 481] width 1512 height 373
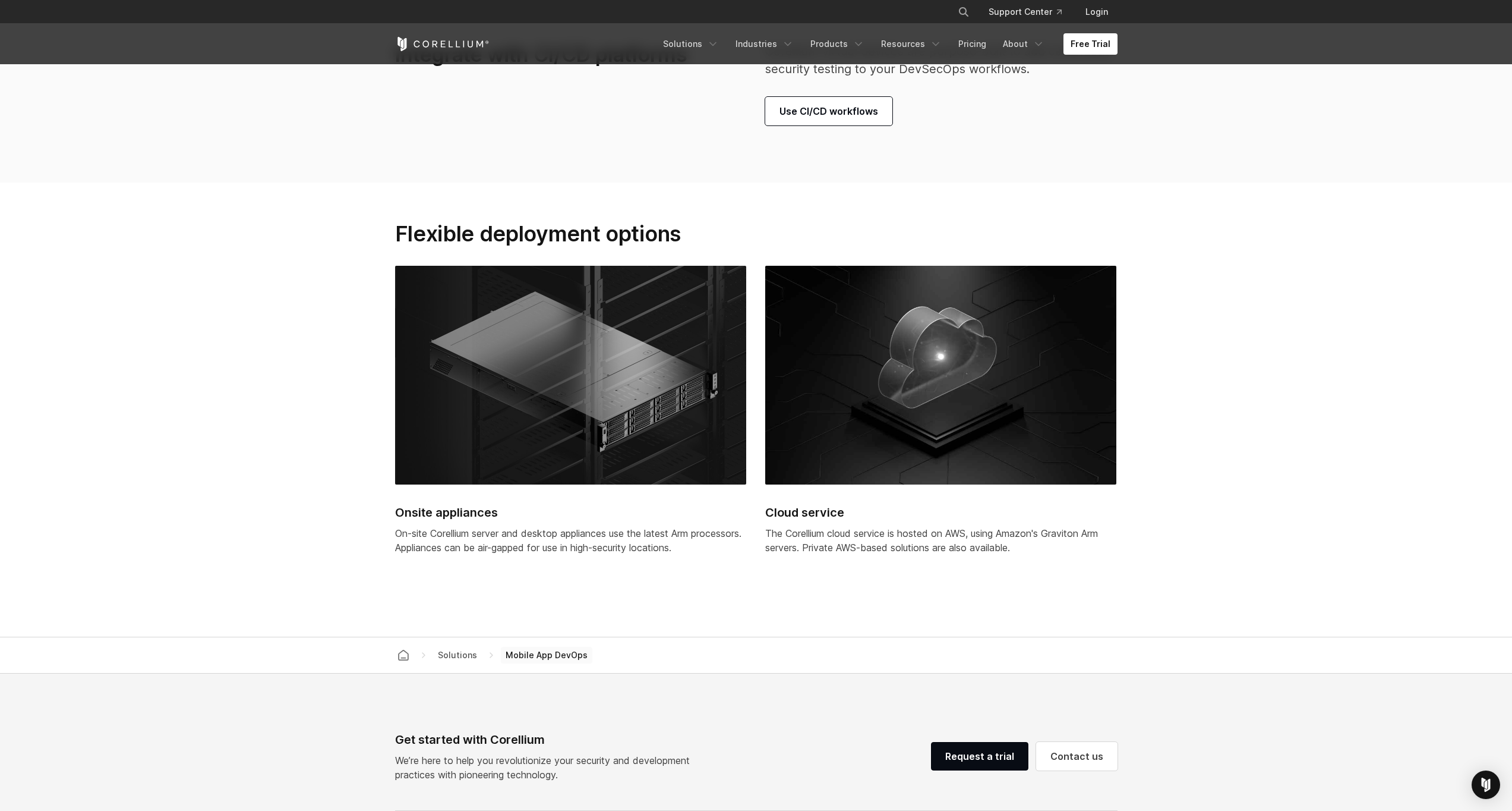
scroll to position [4009, 0]
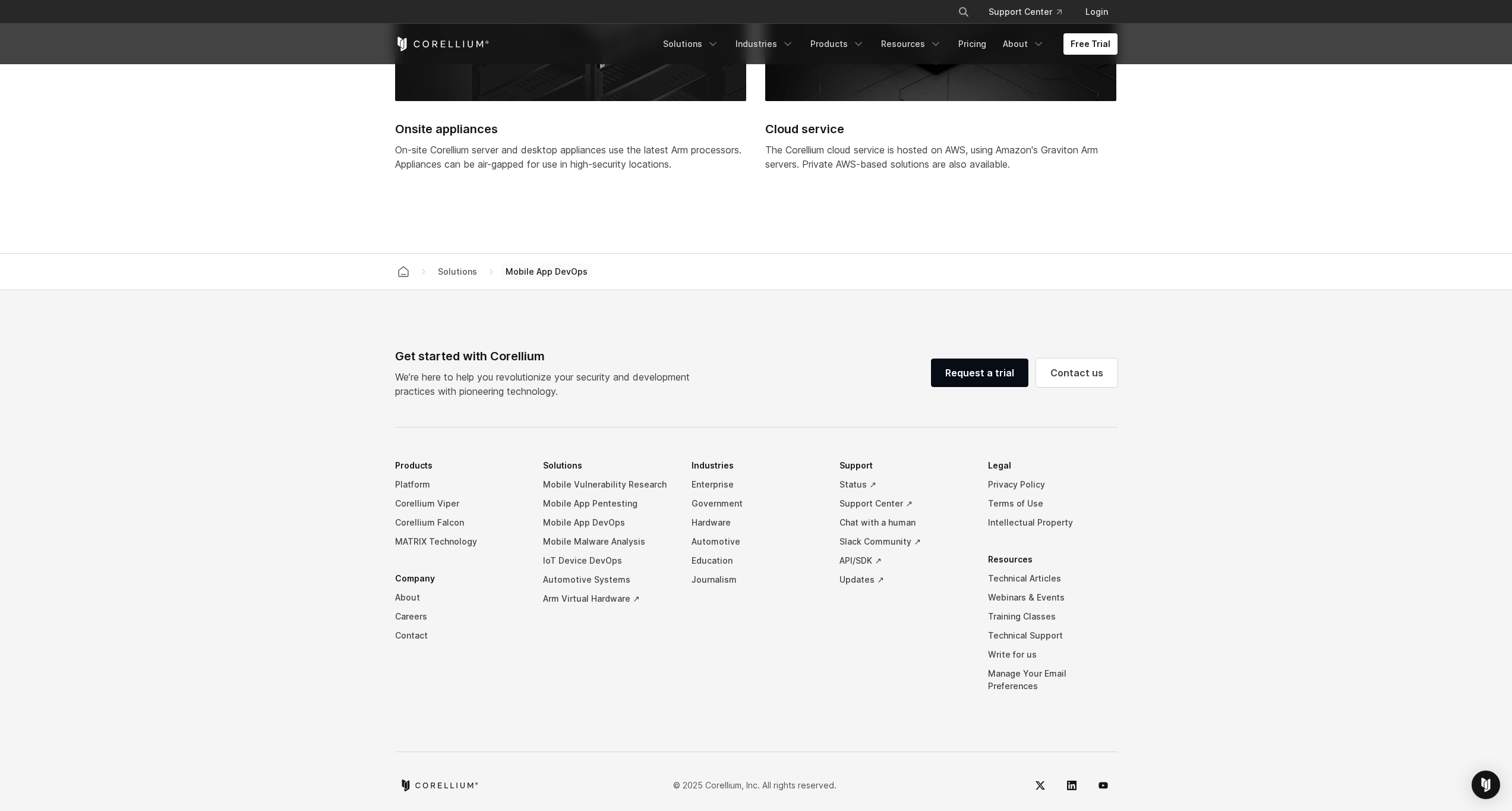
click at [333, 471] on footer "Get started with Corellium We’re here to help you revolutionize your security a…" at bounding box center [756, 556] width 1512 height 533
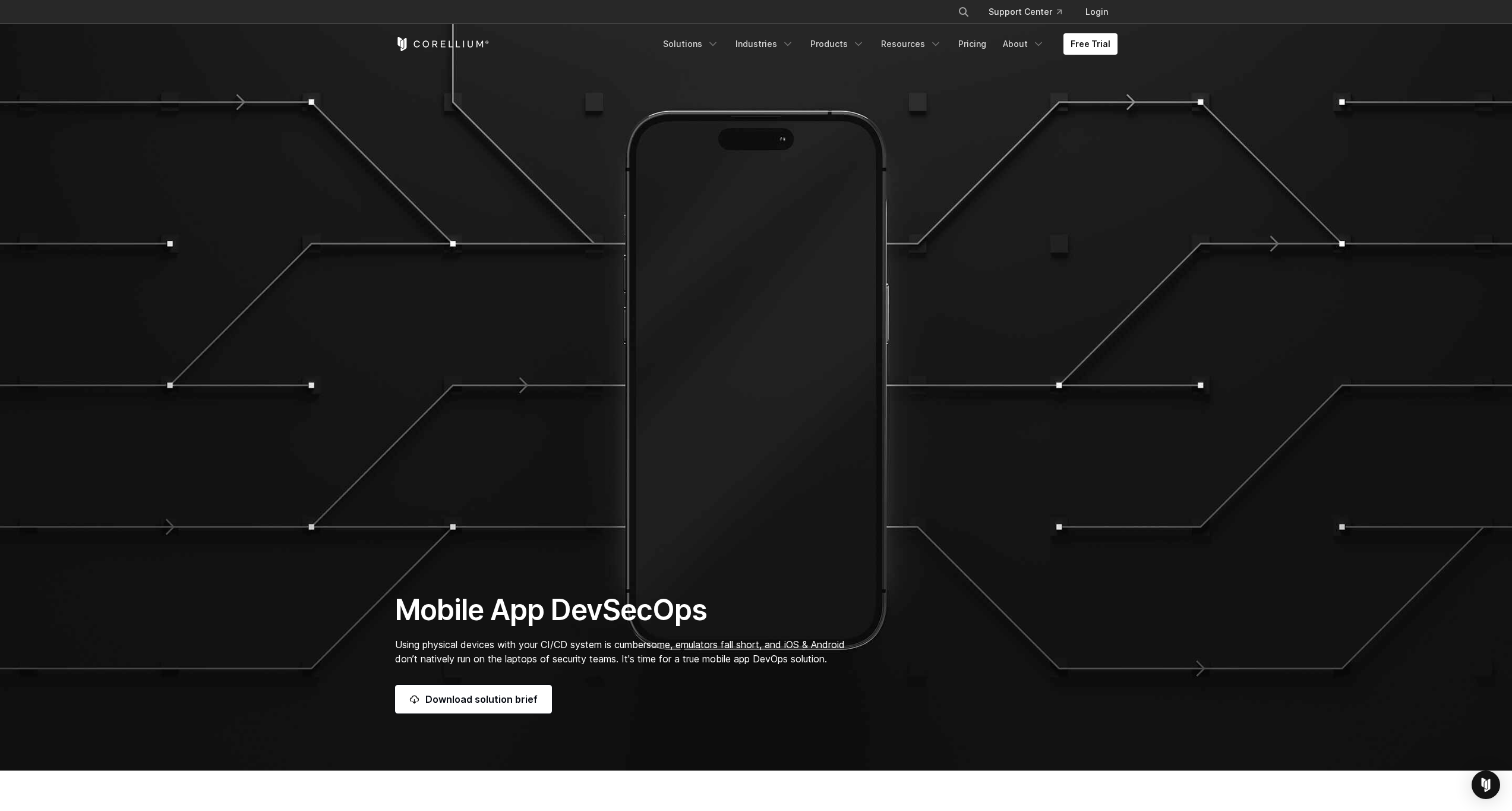
click at [333, 350] on section "Mobile App DevSecOps Using physical devices with your CI/CD system is cumbersom…" at bounding box center [756, 385] width 1512 height 770
